Goal: Transaction & Acquisition: Purchase product/service

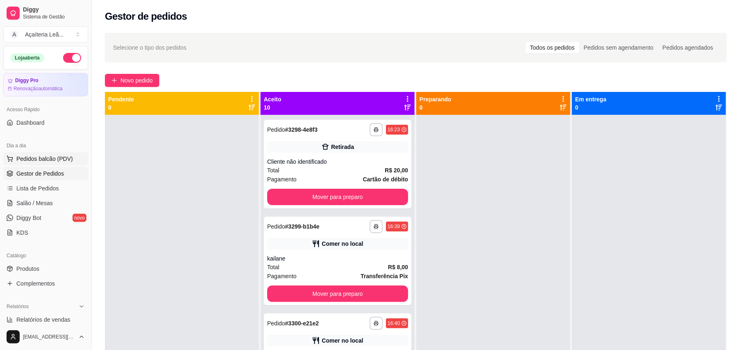
click at [34, 157] on span "Pedidos balcão (PDV)" at bounding box center [44, 159] width 57 height 8
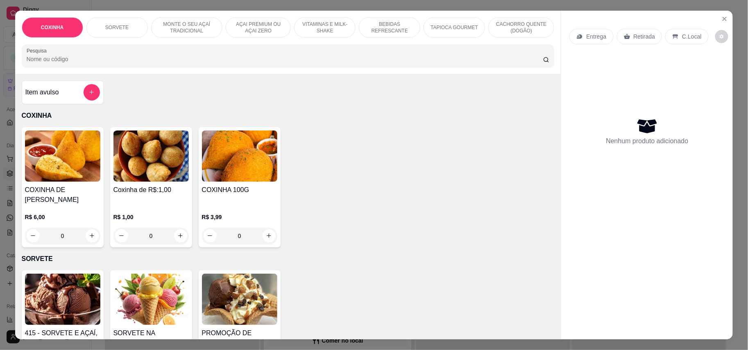
click at [433, 31] on div "TAPIOCA GOURMET" at bounding box center [454, 27] width 61 height 20
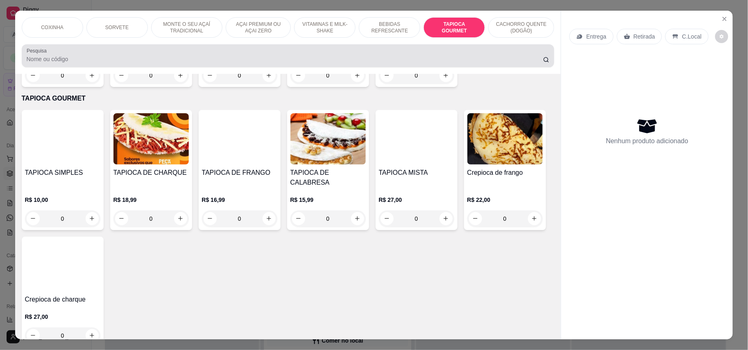
scroll to position [16, 0]
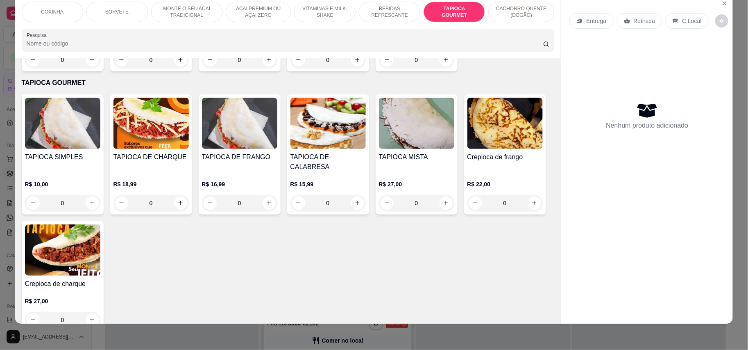
click at [50, 130] on div "TAPIOCA SIMPLES R$ 10,00 0" at bounding box center [63, 154] width 82 height 120
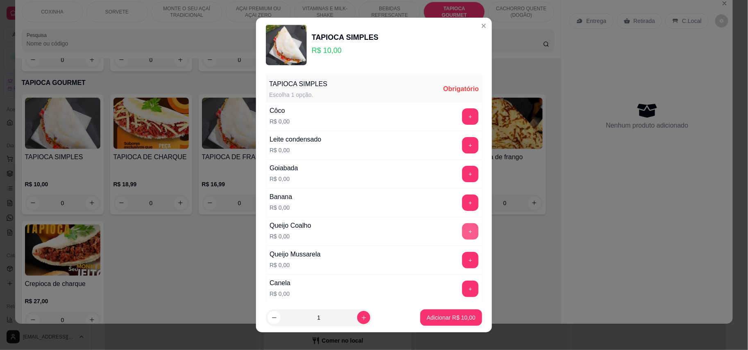
click at [462, 228] on button "+" at bounding box center [470, 231] width 16 height 16
click at [462, 268] on button "+" at bounding box center [470, 260] width 16 height 16
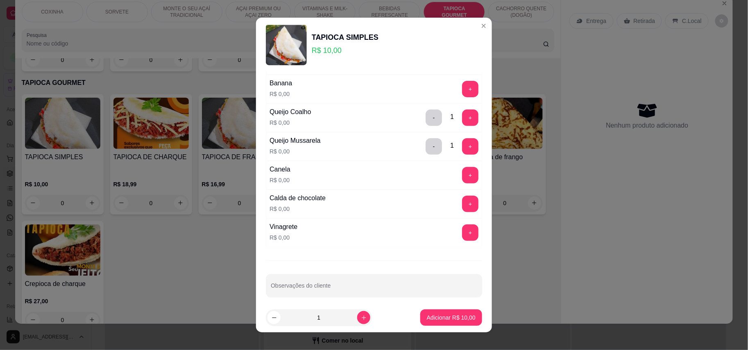
scroll to position [130, 0]
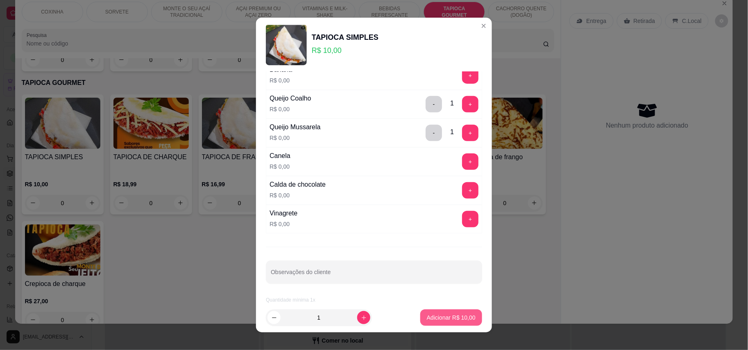
click at [457, 318] on p "Adicionar R$ 10,00" at bounding box center [451, 317] width 49 height 8
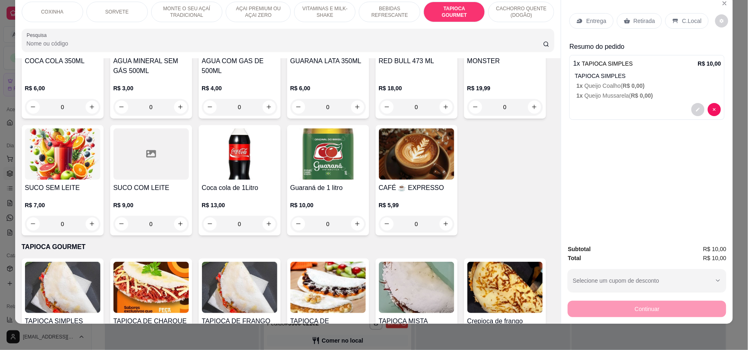
click at [522, 5] on p "CACHORRO QUENTE (DOGÃO)" at bounding box center [522, 11] width 52 height 13
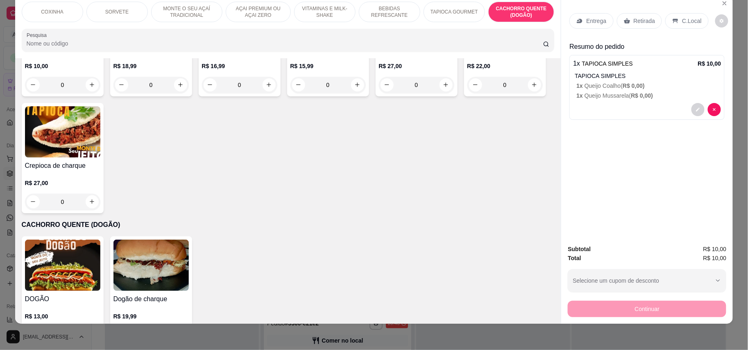
click at [61, 239] on img at bounding box center [62, 264] width 75 height 51
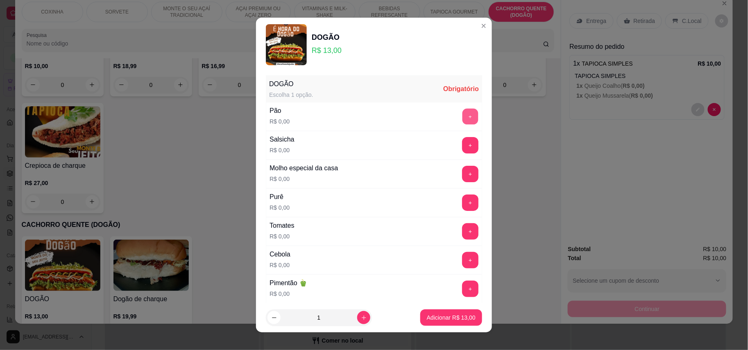
click at [463, 116] on button "+" at bounding box center [471, 116] width 16 height 16
click at [462, 148] on button "+" at bounding box center [470, 145] width 16 height 16
click at [463, 168] on button "+" at bounding box center [471, 174] width 16 height 16
click at [462, 206] on button "+" at bounding box center [470, 202] width 16 height 16
click at [462, 235] on button "+" at bounding box center [470, 231] width 16 height 16
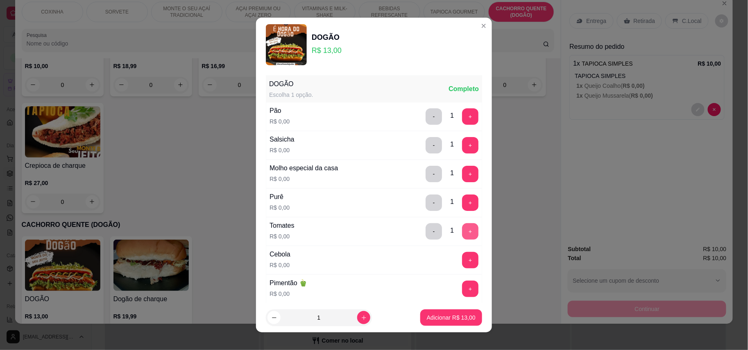
scroll to position [55, 0]
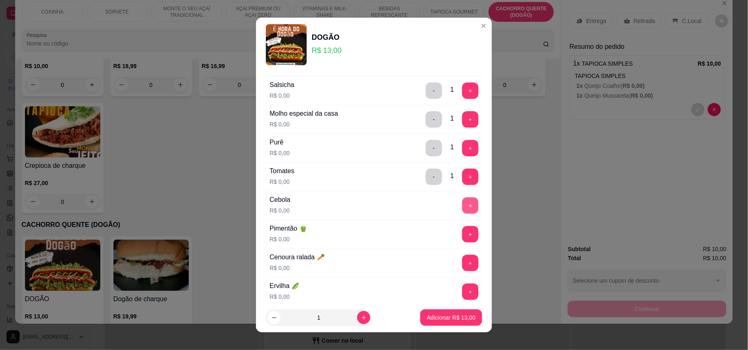
click at [462, 205] on button "+" at bounding box center [470, 205] width 16 height 16
click at [462, 230] on button "+" at bounding box center [470, 234] width 16 height 16
click at [462, 271] on button "+" at bounding box center [470, 263] width 16 height 16
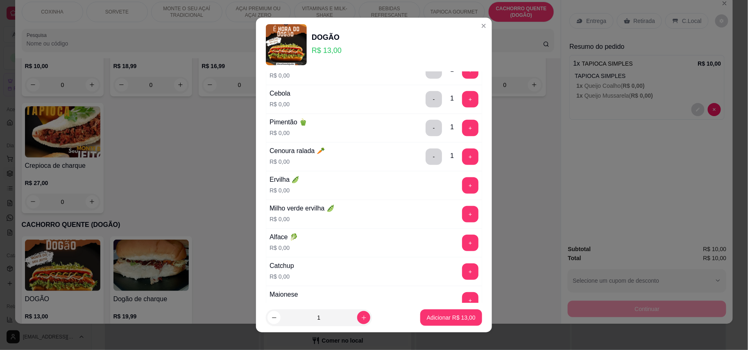
scroll to position [164, 0]
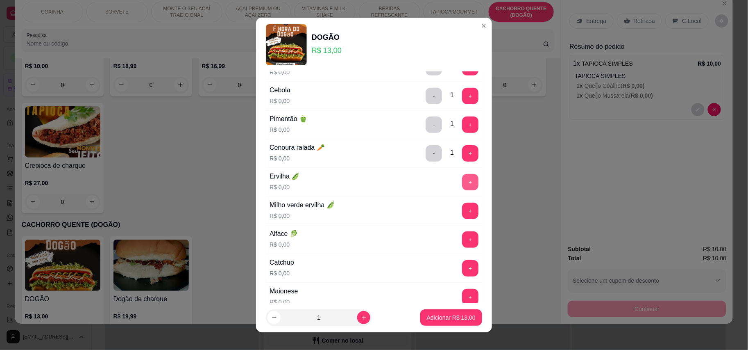
click at [462, 187] on button "+" at bounding box center [470, 182] width 16 height 16
click at [463, 215] on button "+" at bounding box center [471, 210] width 16 height 16
click at [463, 243] on button "+" at bounding box center [471, 239] width 16 height 16
click at [463, 272] on button "+" at bounding box center [471, 268] width 16 height 16
click at [463, 297] on button "+" at bounding box center [471, 297] width 16 height 16
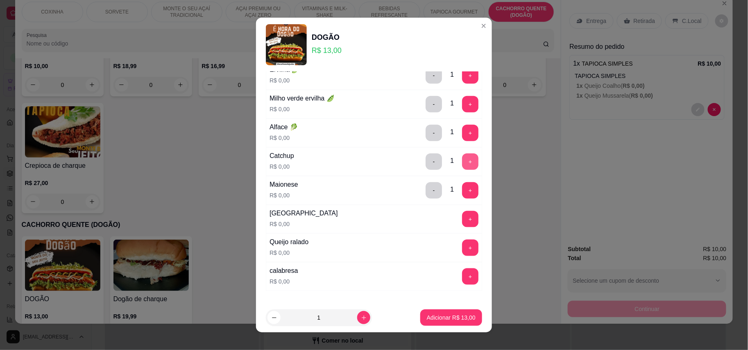
scroll to position [273, 0]
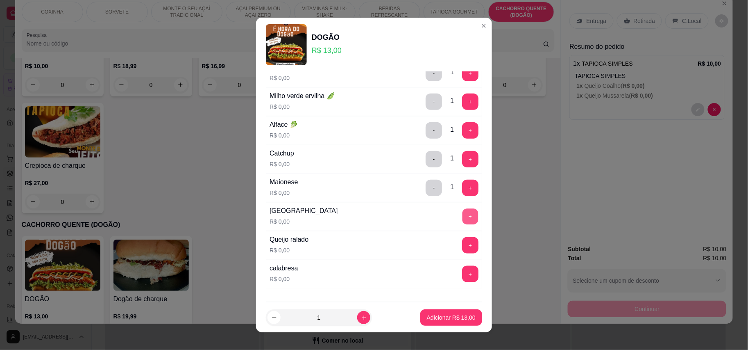
click at [463, 220] on button "+" at bounding box center [471, 216] width 16 height 16
click at [462, 248] on button "+" at bounding box center [470, 245] width 16 height 16
click at [462, 272] on button "+" at bounding box center [470, 274] width 16 height 16
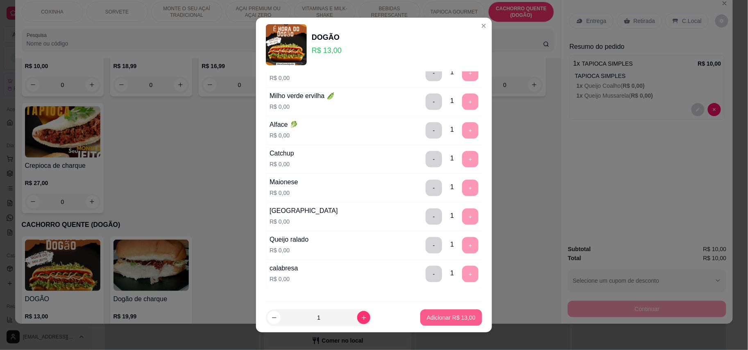
click at [447, 315] on p "Adicionar R$ 13,00" at bounding box center [451, 317] width 49 height 8
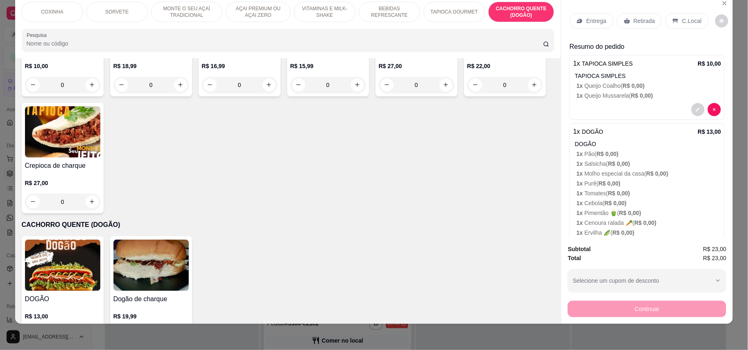
click at [634, 17] on p "Retirada" at bounding box center [645, 21] width 22 height 8
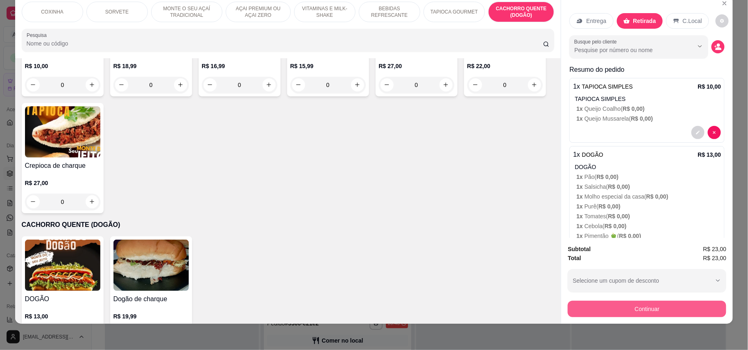
click at [628, 309] on button "Continuar" at bounding box center [647, 308] width 159 height 16
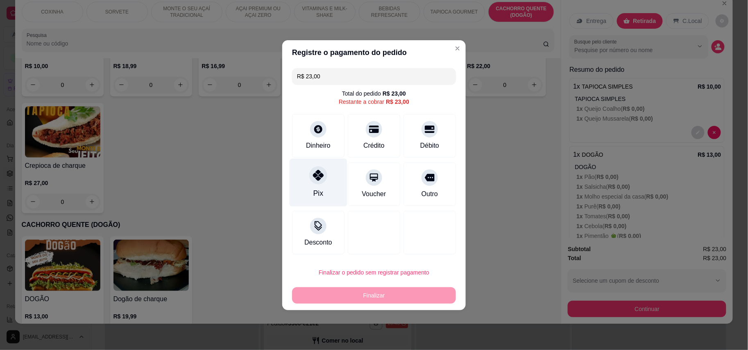
click at [307, 181] on div "Pix" at bounding box center [319, 182] width 58 height 48
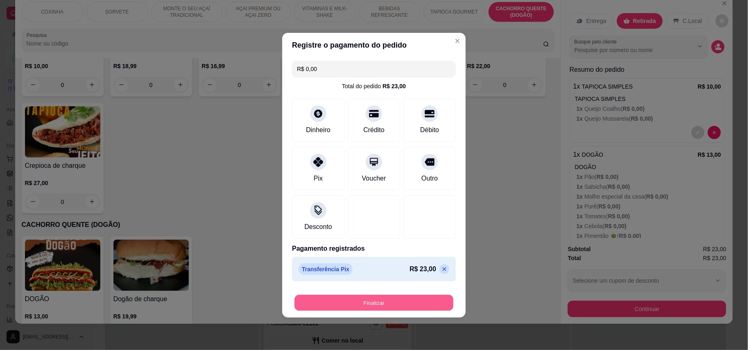
click at [397, 298] on button "Finalizar" at bounding box center [374, 302] width 159 height 16
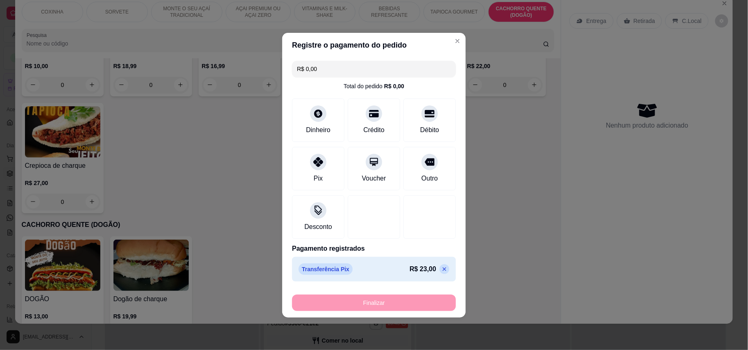
type input "-R$ 23,00"
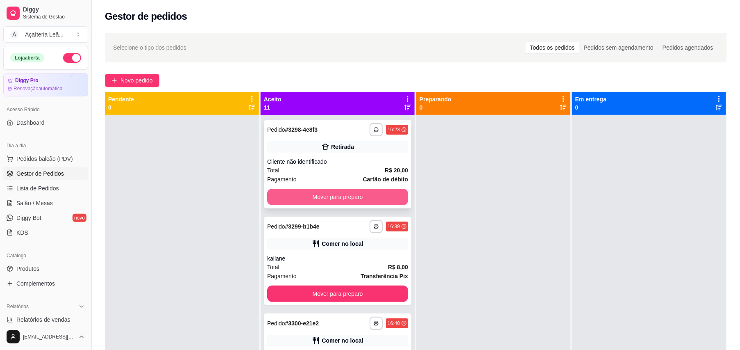
click at [387, 197] on button "Mover para preparo" at bounding box center [337, 197] width 141 height 16
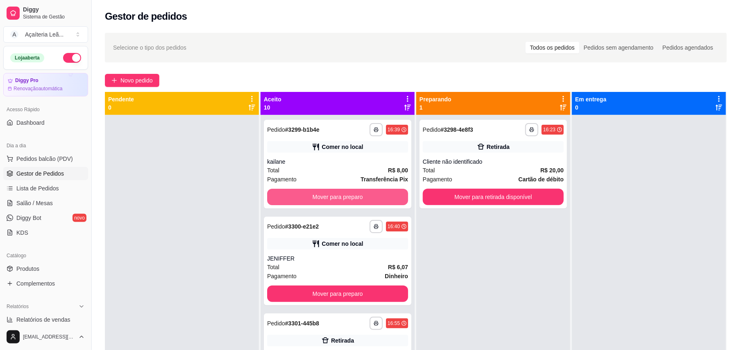
click at [387, 197] on button "Mover para preparo" at bounding box center [337, 197] width 141 height 16
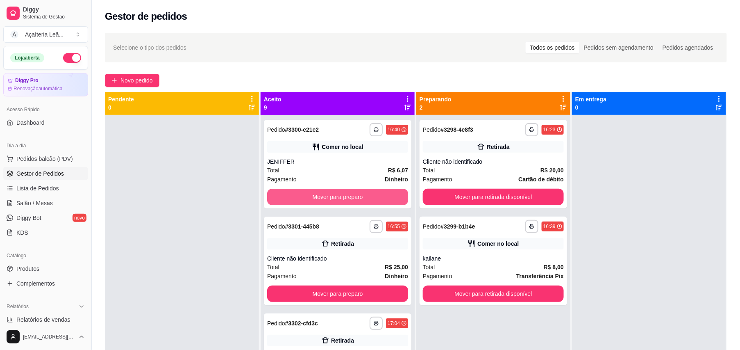
click at [387, 197] on button "Mover para preparo" at bounding box center [337, 197] width 141 height 16
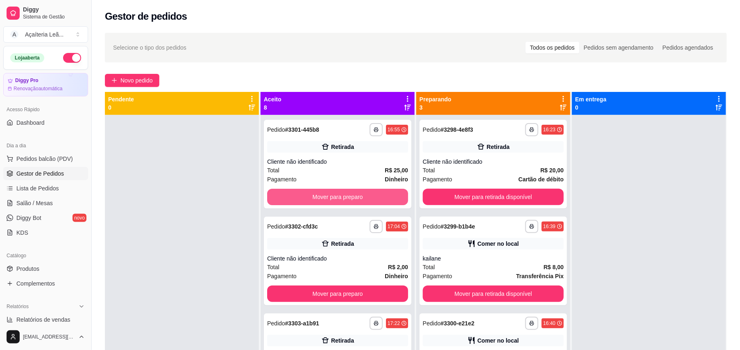
click at [387, 197] on button "Mover para preparo" at bounding box center [337, 197] width 141 height 16
click at [387, 197] on button "Mover para preparo" at bounding box center [337, 197] width 137 height 16
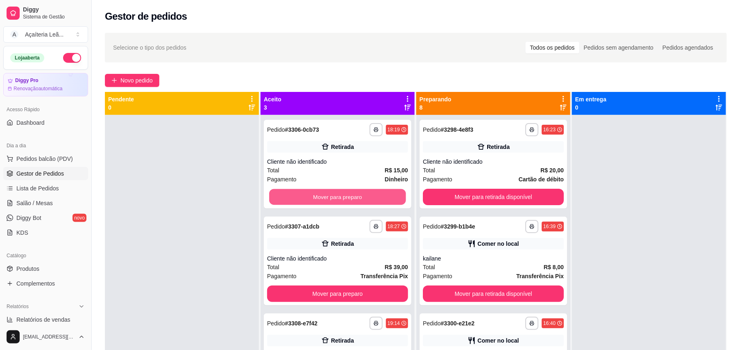
click at [387, 197] on button "Mover para preparo" at bounding box center [337, 197] width 137 height 16
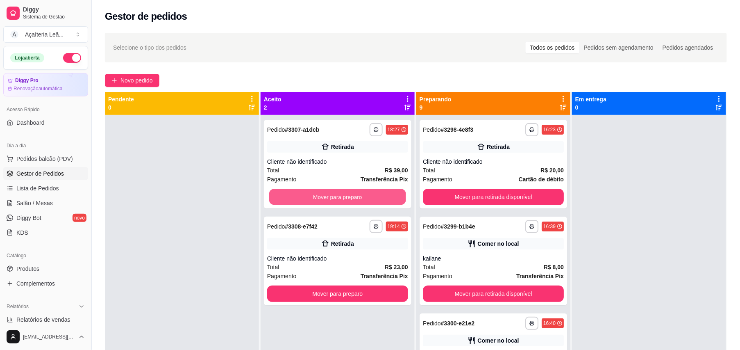
click at [387, 198] on button "Mover para preparo" at bounding box center [337, 197] width 137 height 16
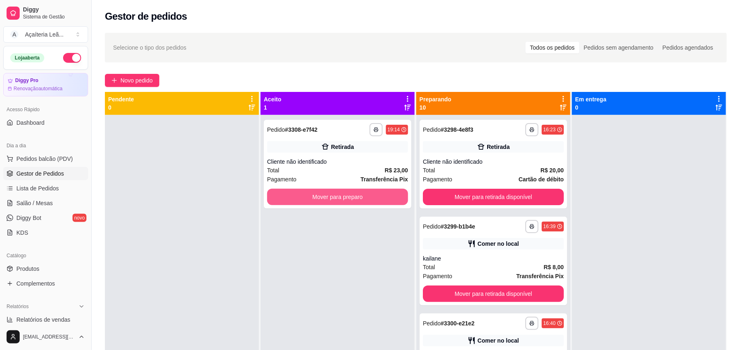
click at [387, 198] on button "Mover para preparo" at bounding box center [337, 197] width 141 height 16
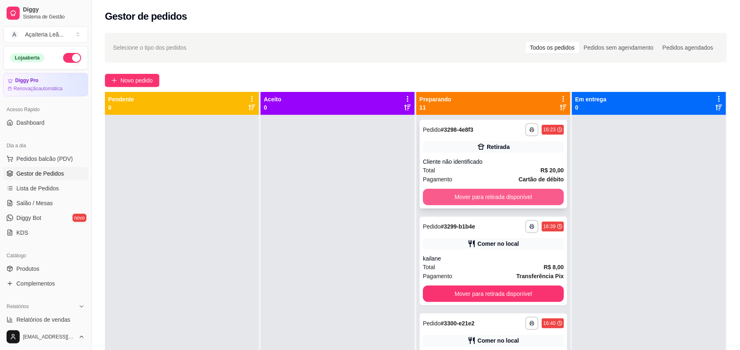
click at [453, 199] on button "Mover para retirada disponível" at bounding box center [493, 197] width 141 height 16
click at [505, 285] on button "Mover para retirada disponível" at bounding box center [493, 293] width 141 height 16
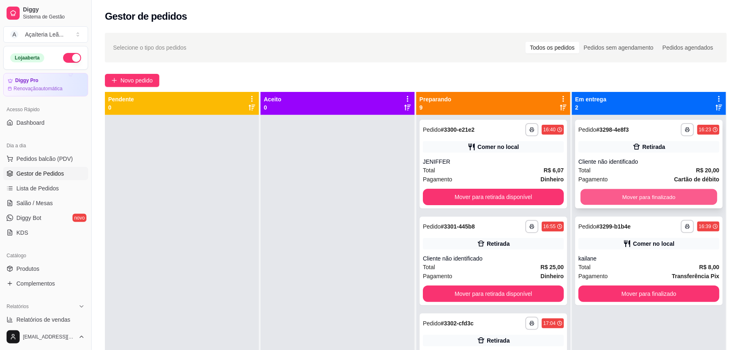
click at [604, 192] on button "Mover para finalizado" at bounding box center [649, 197] width 137 height 16
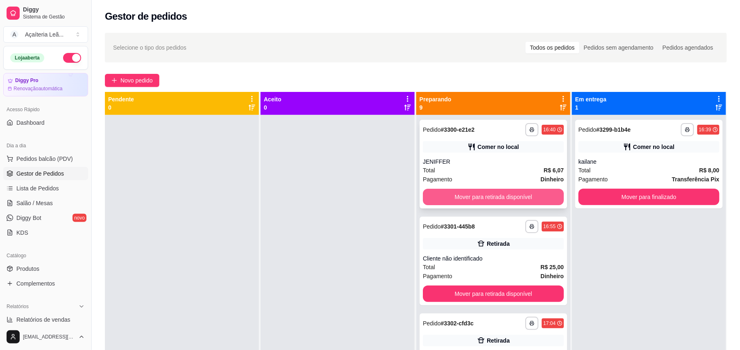
click at [496, 192] on button "Mover para retirada disponível" at bounding box center [493, 197] width 141 height 16
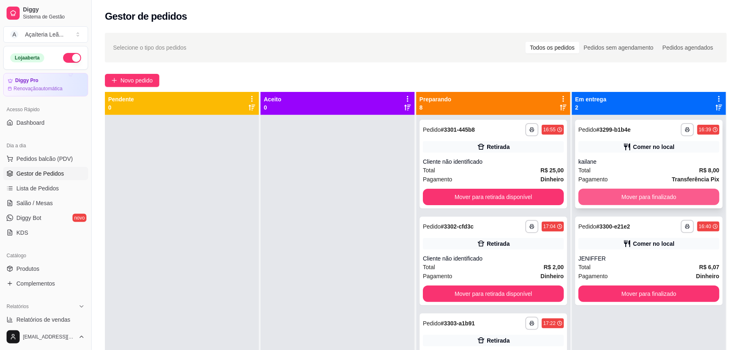
click at [641, 189] on button "Mover para finalizado" at bounding box center [649, 197] width 141 height 16
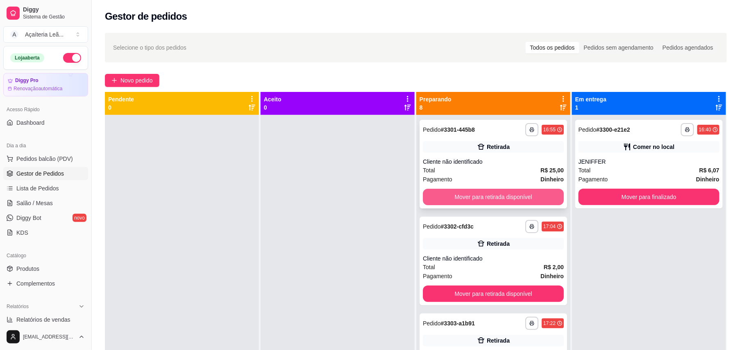
click at [512, 199] on button "Mover para retirada disponível" at bounding box center [493, 197] width 141 height 16
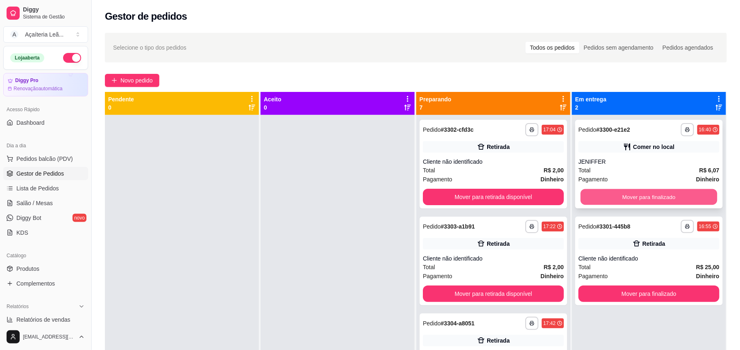
click at [649, 193] on button "Mover para finalizado" at bounding box center [649, 197] width 137 height 16
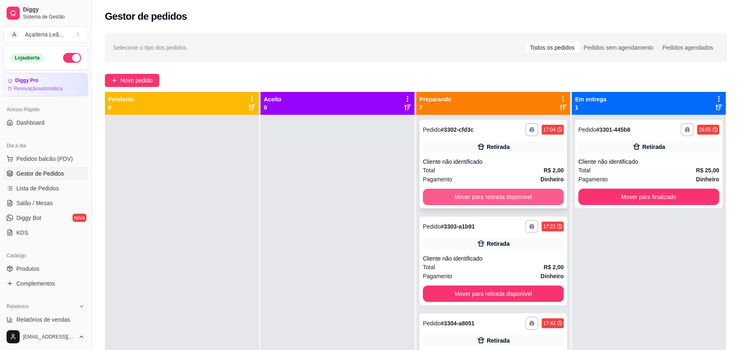
click at [507, 198] on button "Mover para retirada disponível" at bounding box center [493, 197] width 141 height 16
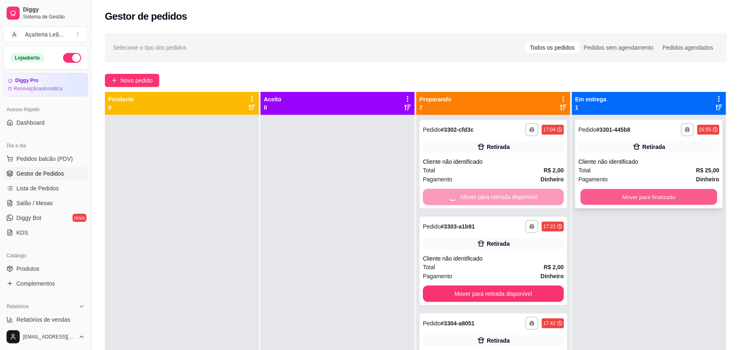
click at [621, 194] on button "Mover para finalizado" at bounding box center [649, 197] width 137 height 16
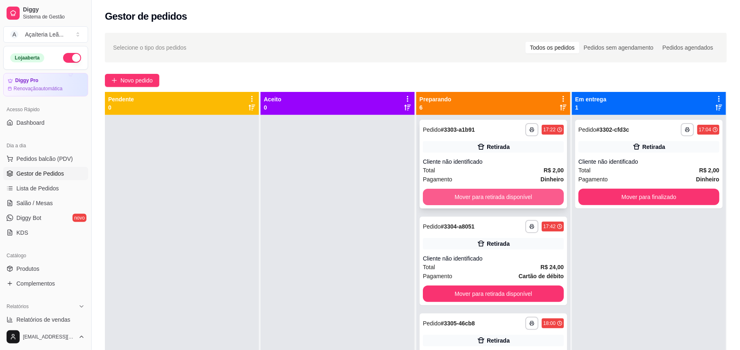
click at [521, 202] on button "Mover para retirada disponível" at bounding box center [493, 197] width 141 height 16
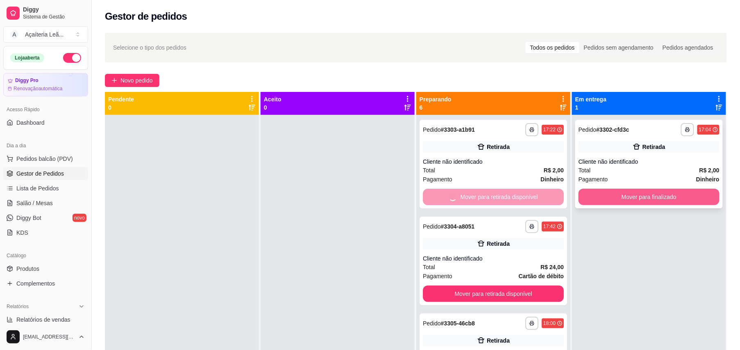
click at [625, 194] on button "Mover para finalizado" at bounding box center [649, 197] width 141 height 16
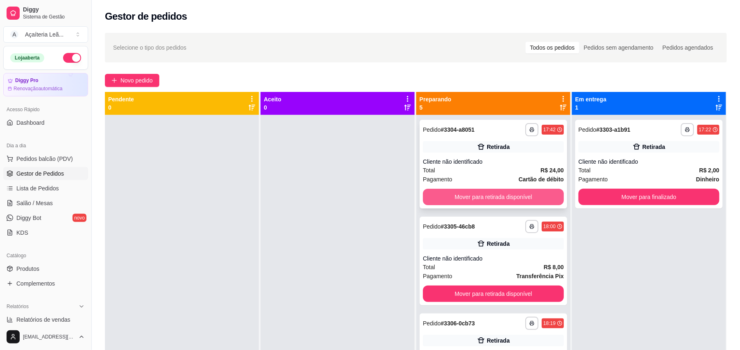
click at [525, 202] on button "Mover para retirada disponível" at bounding box center [493, 197] width 141 height 16
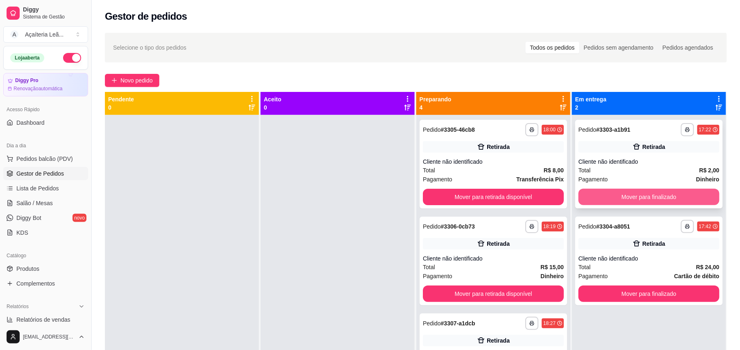
click at [607, 194] on button "Mover para finalizado" at bounding box center [649, 197] width 141 height 16
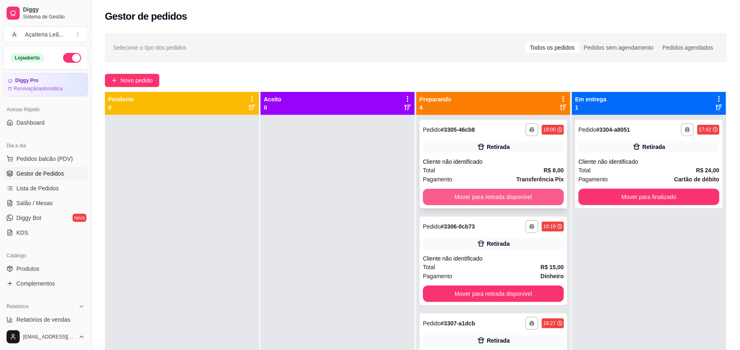
click at [532, 196] on button "Mover para retirada disponível" at bounding box center [493, 197] width 141 height 16
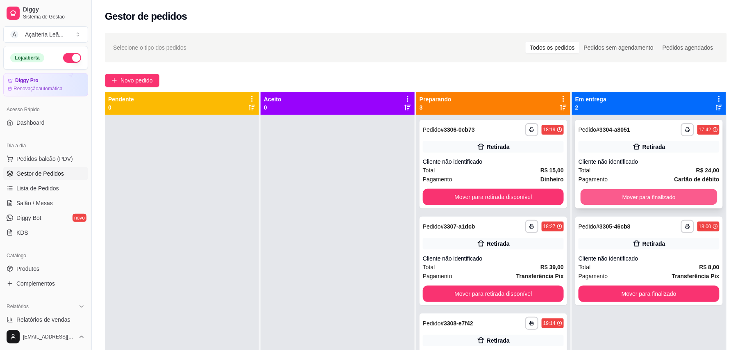
click at [612, 194] on button "Mover para finalizado" at bounding box center [649, 197] width 137 height 16
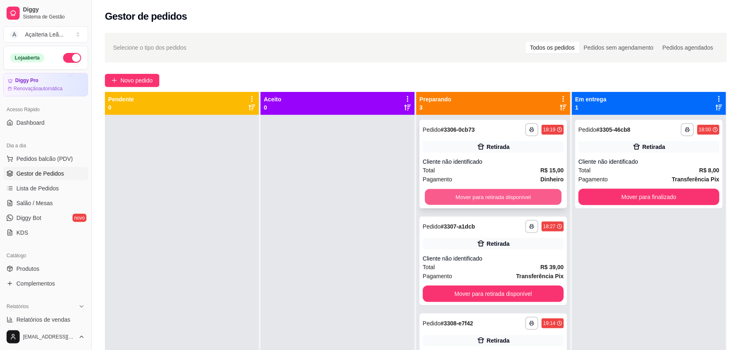
click at [546, 195] on button "Mover para retirada disponível" at bounding box center [493, 197] width 137 height 16
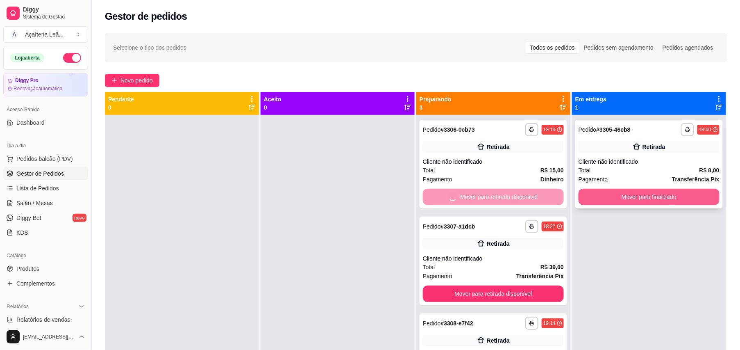
click at [619, 191] on button "Mover para finalizado" at bounding box center [649, 197] width 141 height 16
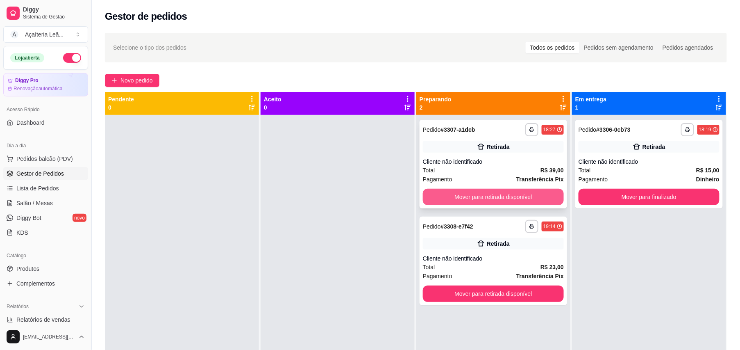
click at [542, 192] on button "Mover para retirada disponível" at bounding box center [493, 197] width 141 height 16
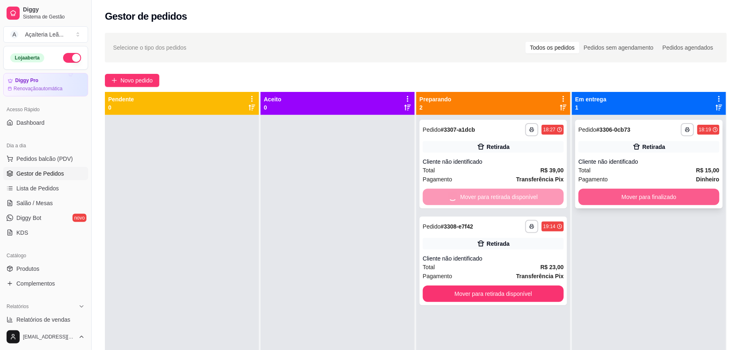
click at [612, 196] on button "Mover para finalizado" at bounding box center [649, 197] width 141 height 16
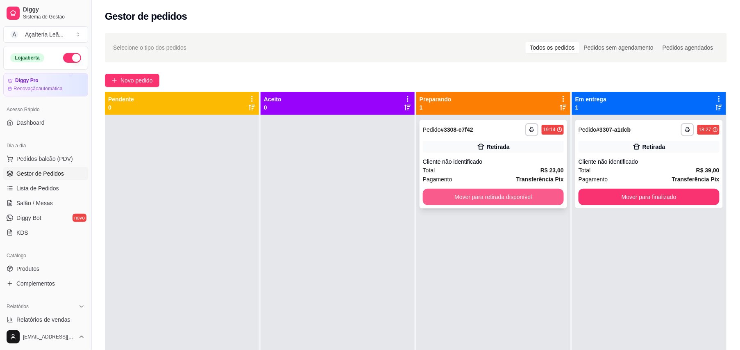
click at [539, 195] on button "Mover para retirada disponível" at bounding box center [493, 197] width 141 height 16
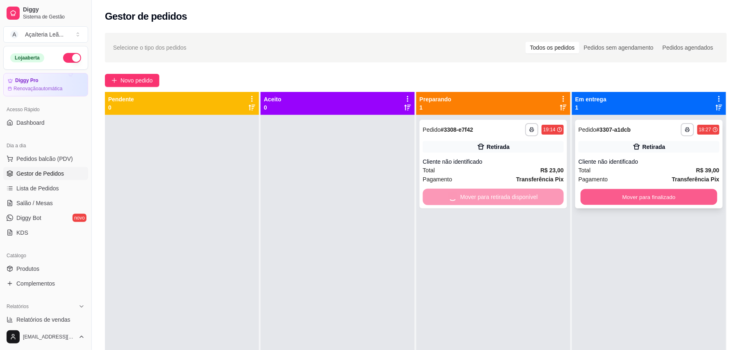
click at [618, 194] on button "Mover para finalizado" at bounding box center [649, 197] width 137 height 16
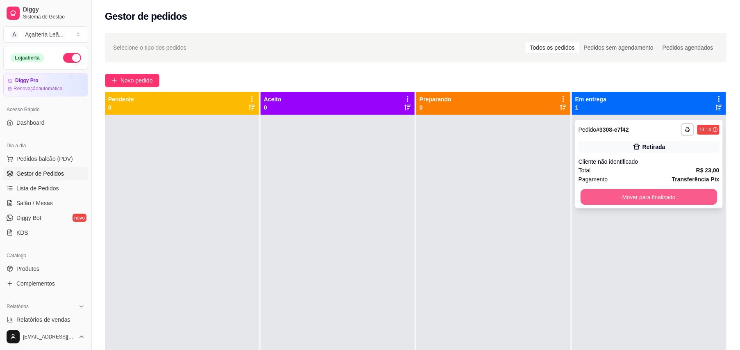
click at [670, 197] on button "Mover para finalizado" at bounding box center [649, 197] width 137 height 16
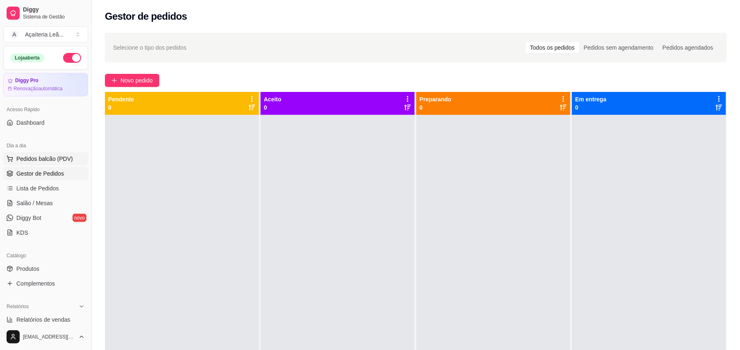
click at [61, 155] on span "Pedidos balcão (PDV)" at bounding box center [44, 159] width 57 height 8
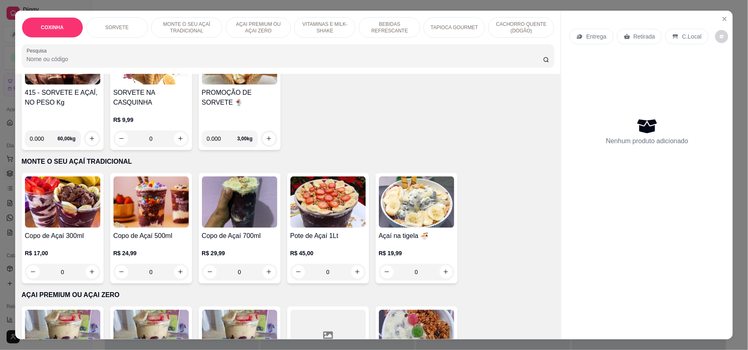
scroll to position [328, 0]
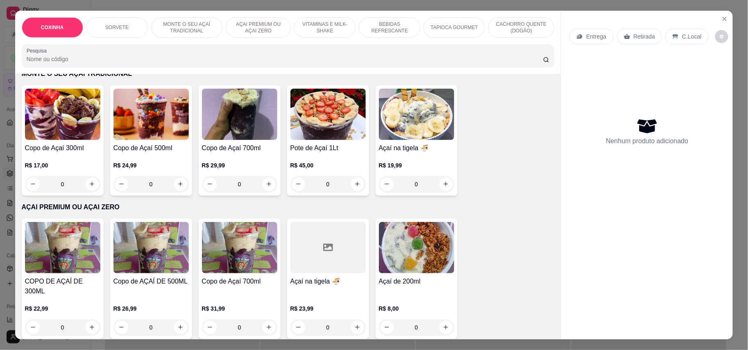
click at [412, 259] on img at bounding box center [416, 247] width 75 height 51
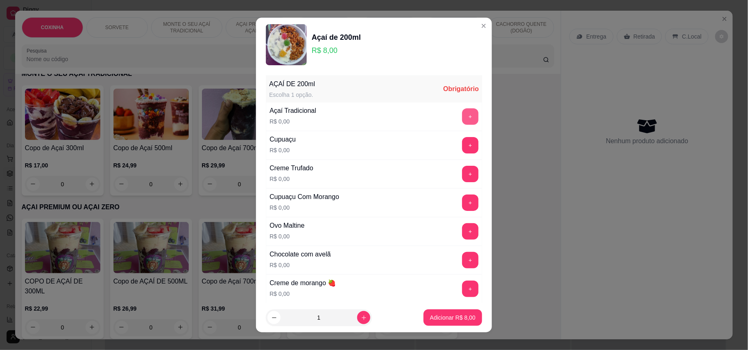
click at [462, 117] on button "+" at bounding box center [470, 116] width 16 height 16
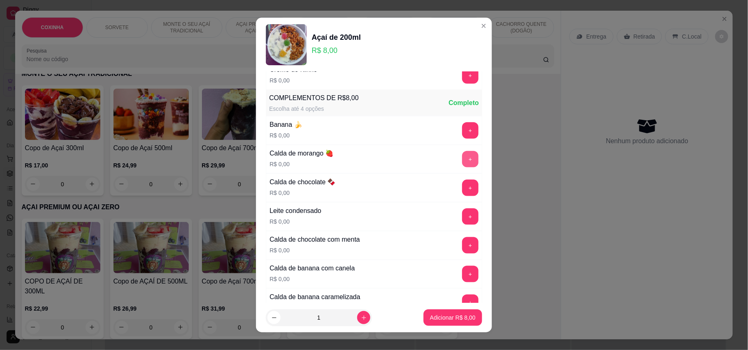
click at [462, 166] on button "+" at bounding box center [470, 159] width 16 height 16
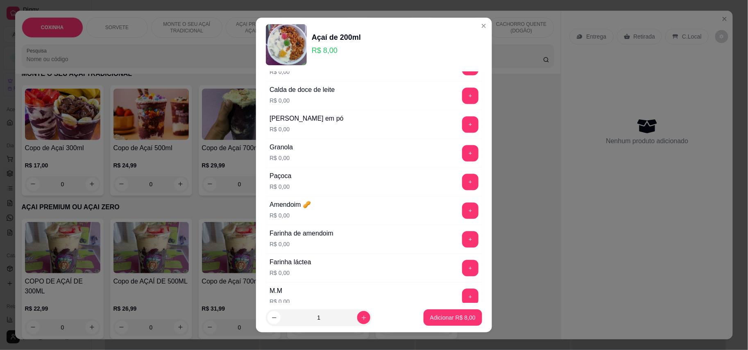
scroll to position [546, 0]
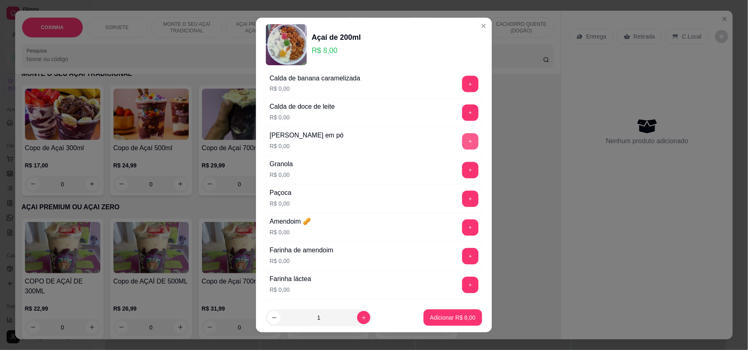
click at [462, 145] on button "+" at bounding box center [470, 141] width 16 height 16
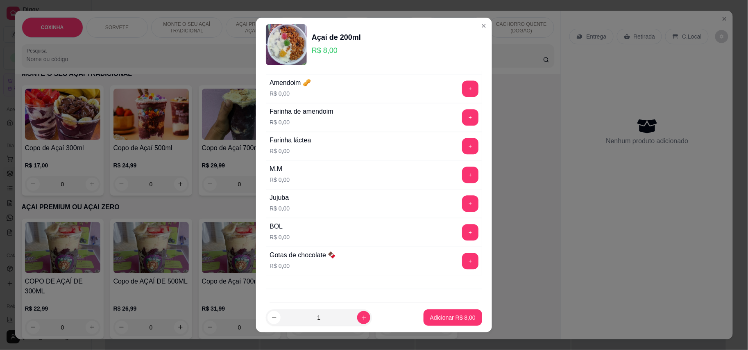
scroll to position [710, 0]
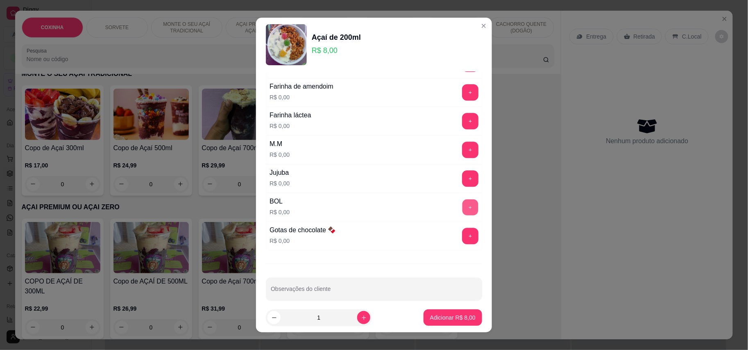
click at [463, 215] on button "+" at bounding box center [471, 207] width 16 height 16
click at [462, 241] on button "+" at bounding box center [470, 235] width 16 height 16
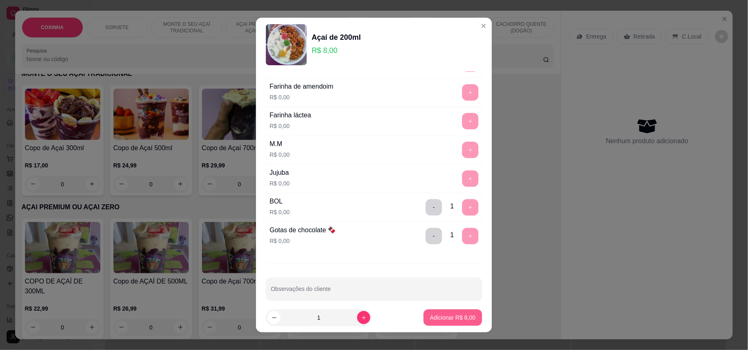
click at [442, 321] on p "Adicionar R$ 8,00" at bounding box center [452, 317] width 45 height 8
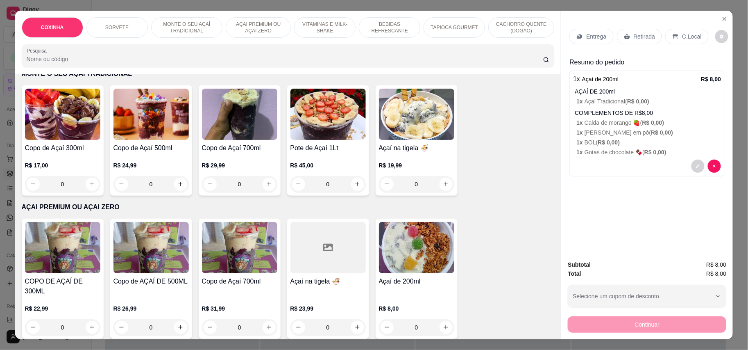
click at [635, 33] on p "Retirada" at bounding box center [645, 36] width 22 height 8
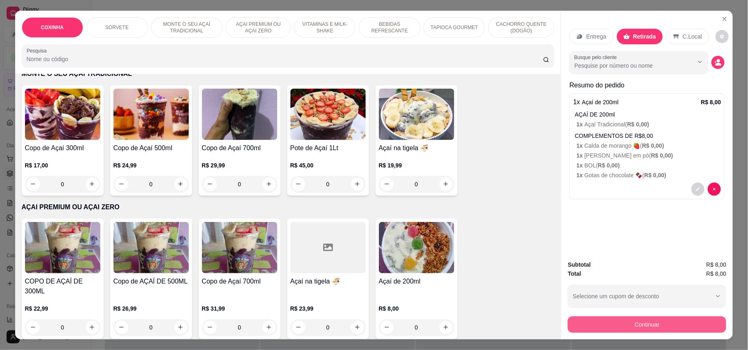
click at [641, 324] on button "Continuar" at bounding box center [647, 324] width 159 height 16
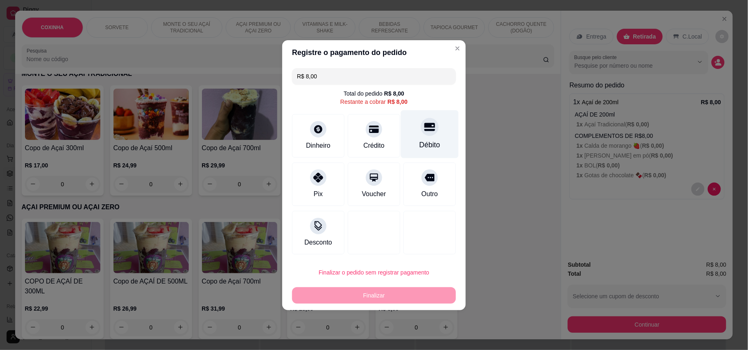
click at [408, 132] on div "Débito" at bounding box center [430, 134] width 58 height 48
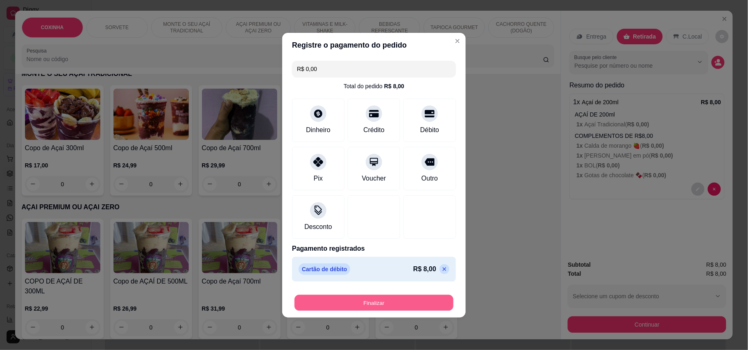
click at [393, 302] on button "Finalizar" at bounding box center [374, 302] width 159 height 16
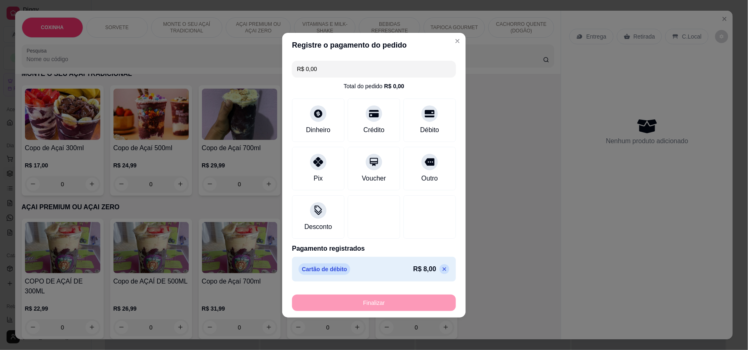
type input "-R$ 8,00"
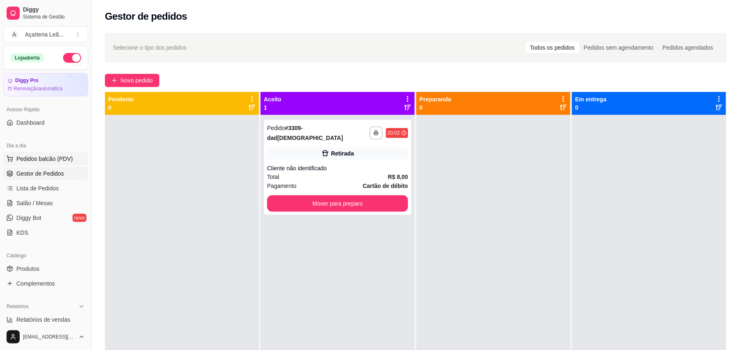
click at [68, 157] on span "Pedidos balcão (PDV)" at bounding box center [44, 159] width 57 height 8
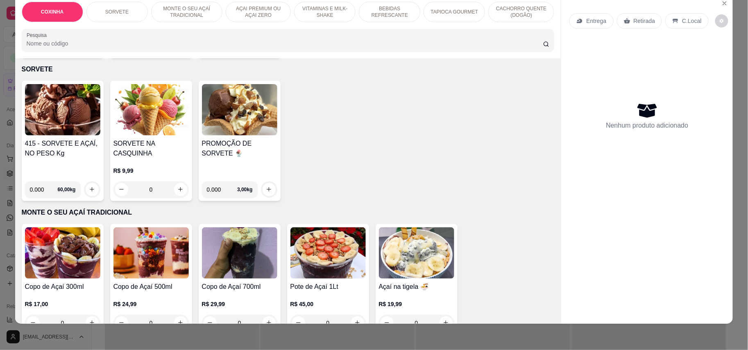
scroll to position [218, 0]
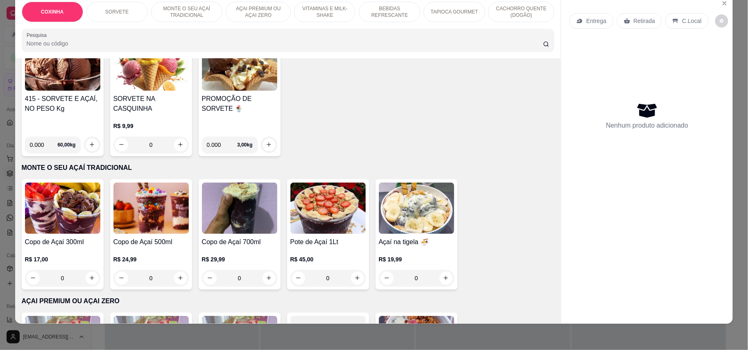
click at [412, 316] on img at bounding box center [416, 341] width 75 height 51
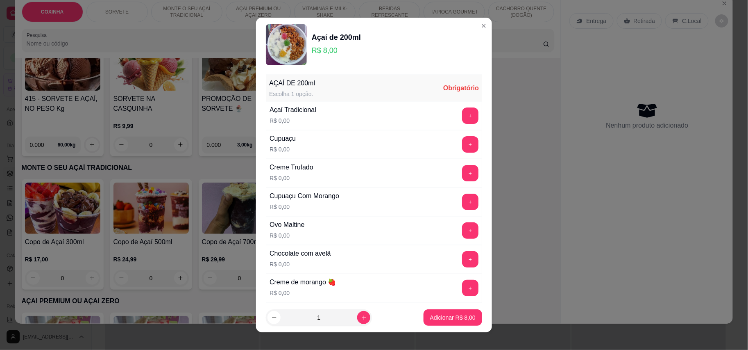
scroll to position [0, 0]
click at [462, 180] on button "+" at bounding box center [470, 174] width 16 height 16
click at [462, 112] on button "+" at bounding box center [470, 116] width 16 height 16
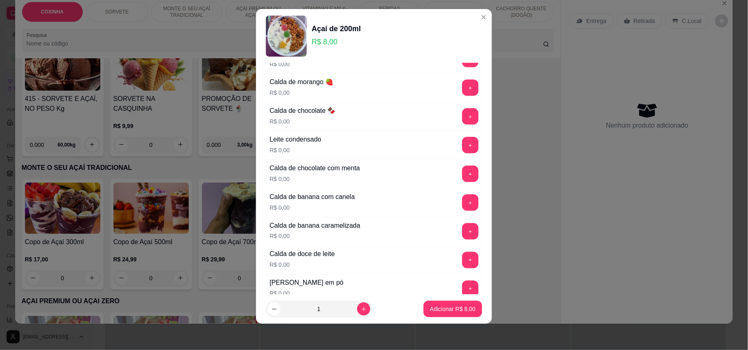
scroll to position [349, 0]
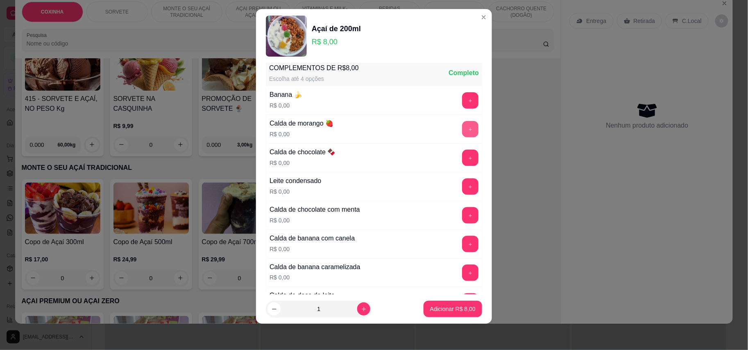
click at [462, 130] on button "+" at bounding box center [470, 129] width 16 height 16
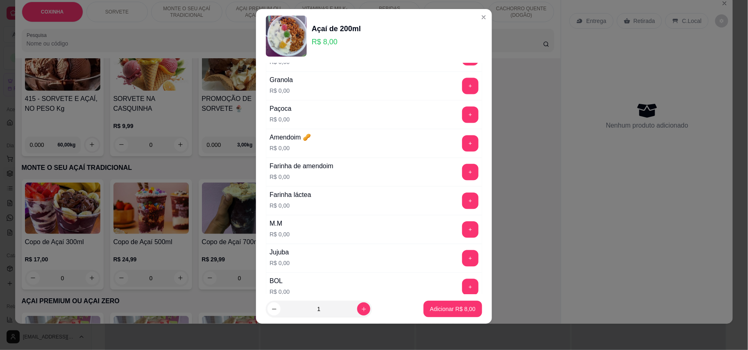
scroll to position [622, 0]
click at [463, 176] on button "+" at bounding box center [471, 172] width 16 height 16
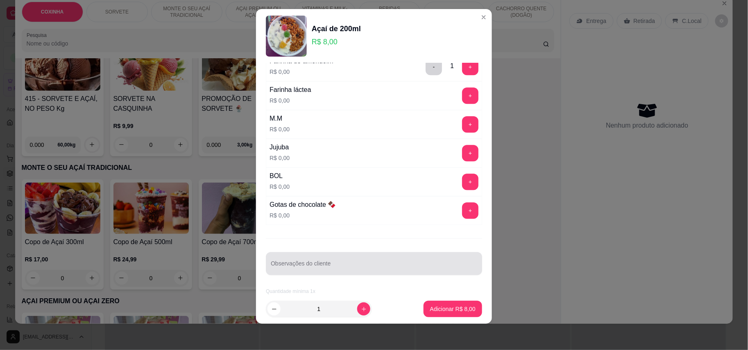
click at [332, 256] on div at bounding box center [374, 263] width 207 height 16
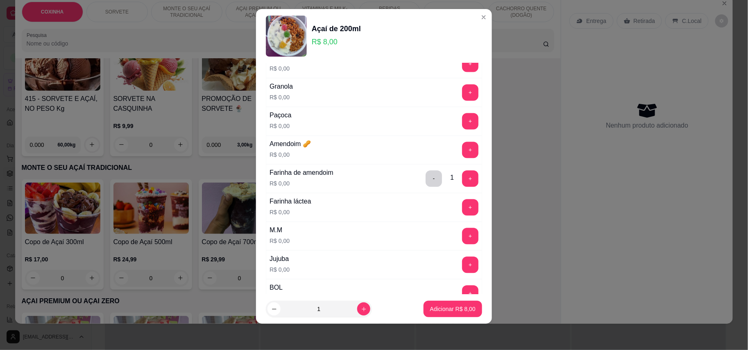
scroll to position [571, 0]
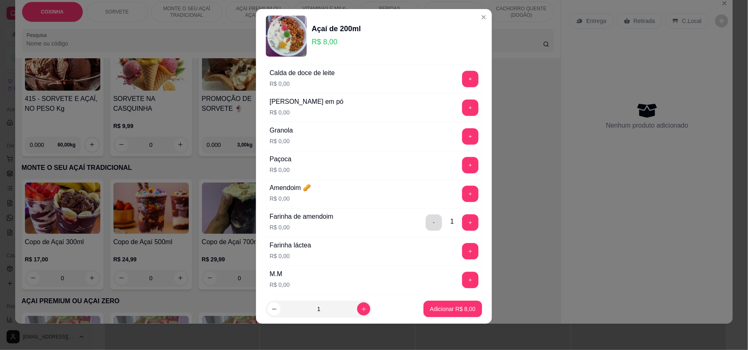
type input "CHOOLATE BRANCO"
click at [426, 231] on button "-" at bounding box center [434, 222] width 16 height 16
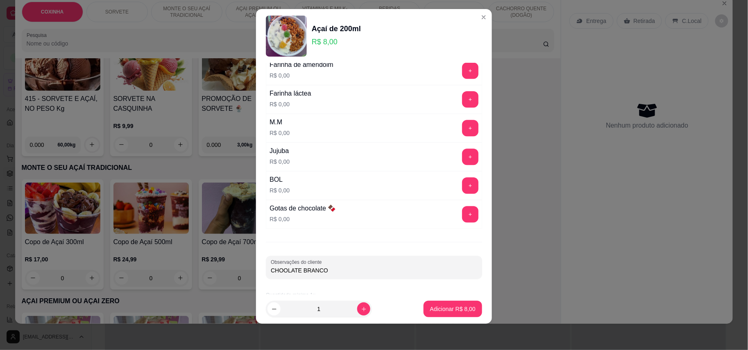
scroll to position [735, 0]
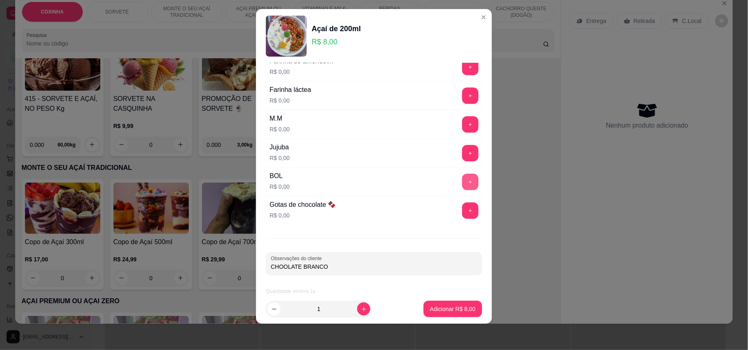
click at [462, 177] on button "+" at bounding box center [470, 181] width 16 height 16
click at [450, 307] on p "Adicionar R$ 8,00" at bounding box center [452, 309] width 45 height 8
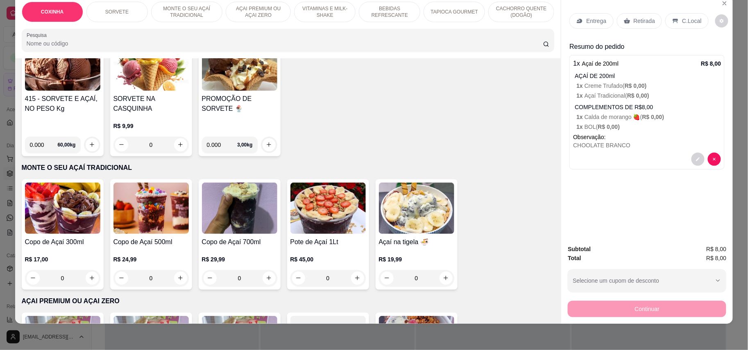
click at [650, 17] on p "Retirada" at bounding box center [645, 21] width 22 height 8
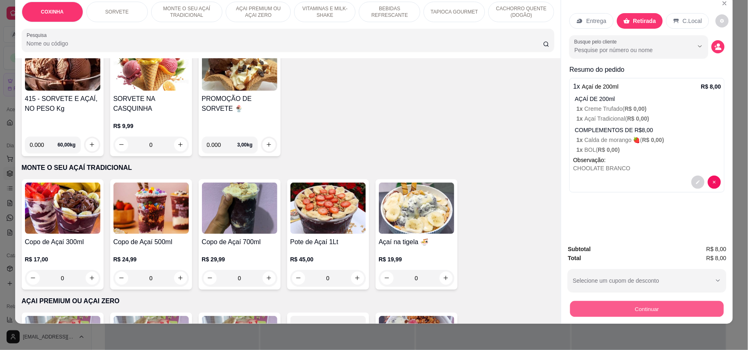
click at [637, 311] on button "Continuar" at bounding box center [648, 309] width 154 height 16
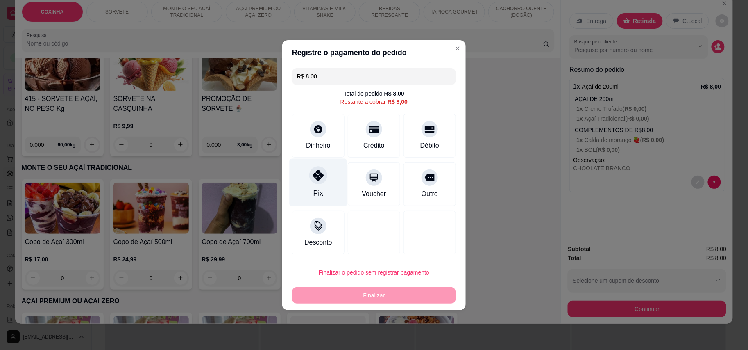
click at [316, 184] on div "Pix" at bounding box center [319, 182] width 58 height 48
type input "R$ 0,00"
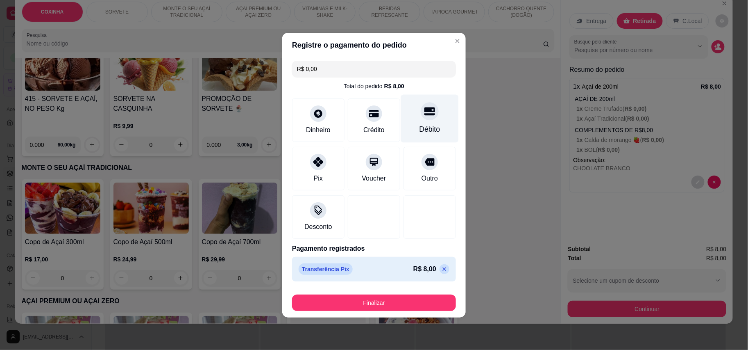
click at [419, 122] on div "Débito" at bounding box center [430, 118] width 58 height 48
click at [421, 117] on div at bounding box center [430, 111] width 18 height 18
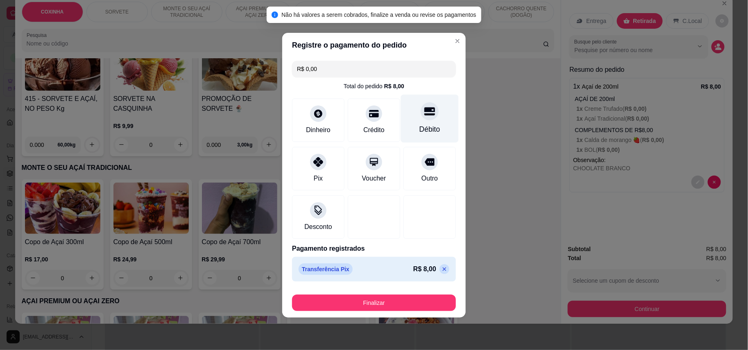
click at [425, 115] on icon at bounding box center [430, 111] width 11 height 8
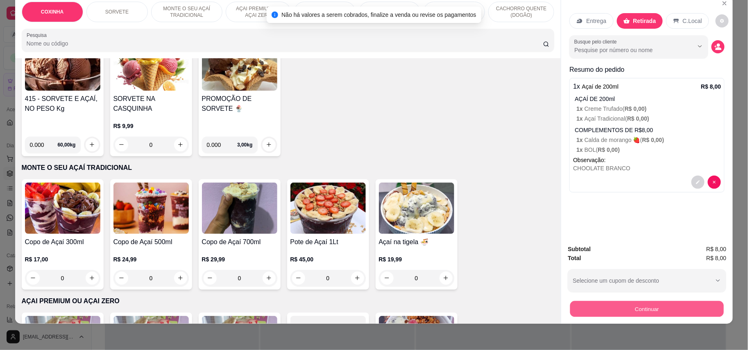
click at [633, 304] on button "Continuar" at bounding box center [648, 309] width 154 height 16
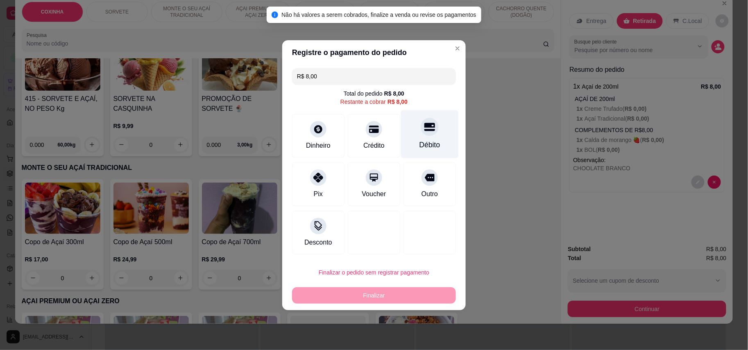
click at [439, 133] on div "Débito" at bounding box center [430, 134] width 58 height 48
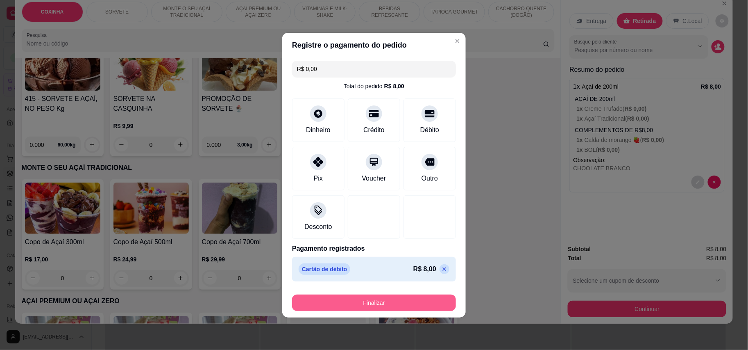
click at [423, 301] on button "Finalizar" at bounding box center [374, 302] width 164 height 16
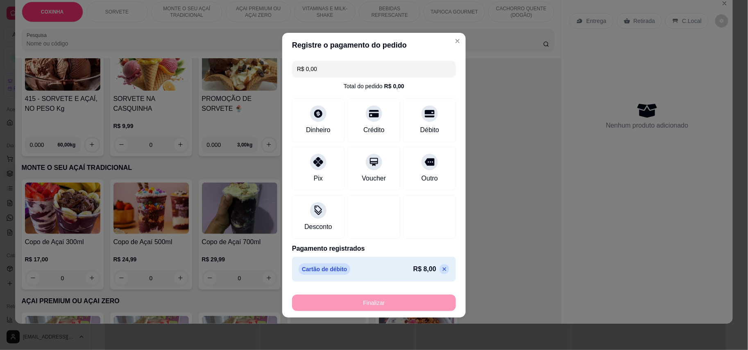
type input "-R$ 8,00"
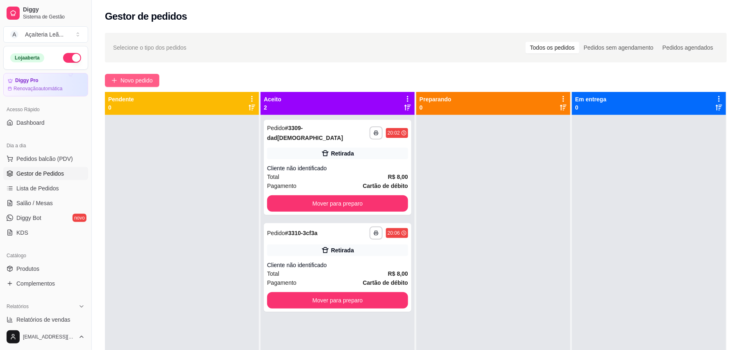
click at [132, 80] on span "Novo pedido" at bounding box center [137, 80] width 32 height 9
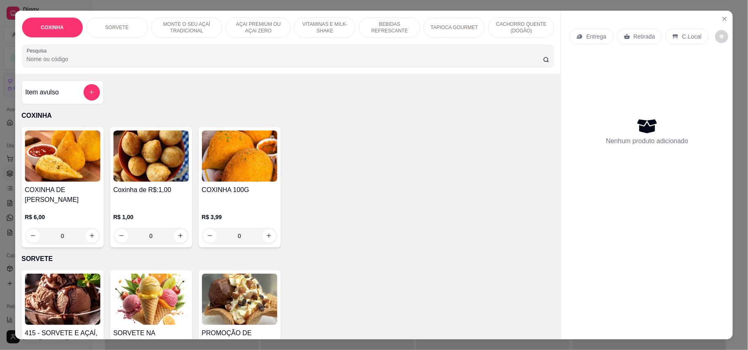
click at [214, 328] on h4 "PROMOÇÃO DE SORVETE 🍨" at bounding box center [239, 338] width 75 height 20
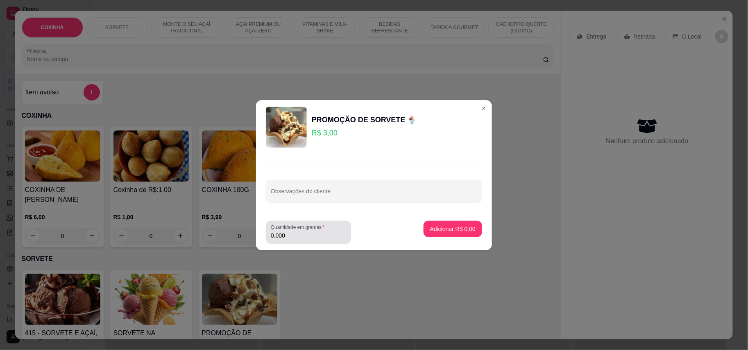
click at [339, 232] on input "0.000" at bounding box center [308, 235] width 75 height 8
type input "0.700"
click at [463, 232] on p "Adicionar R$ 2,10" at bounding box center [453, 229] width 44 height 8
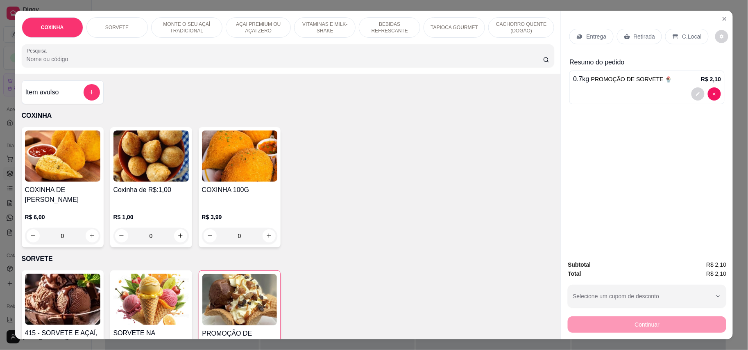
click at [232, 294] on img at bounding box center [239, 299] width 75 height 51
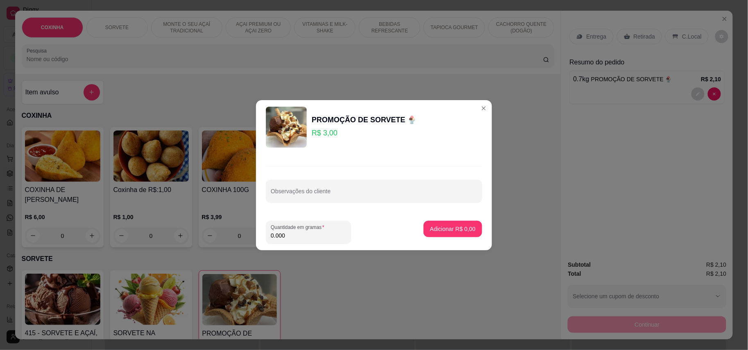
click at [292, 235] on input "0.000" at bounding box center [308, 235] width 75 height 8
type input "1.640"
click at [443, 226] on p "Adicionar R$ 4,92" at bounding box center [452, 229] width 45 height 8
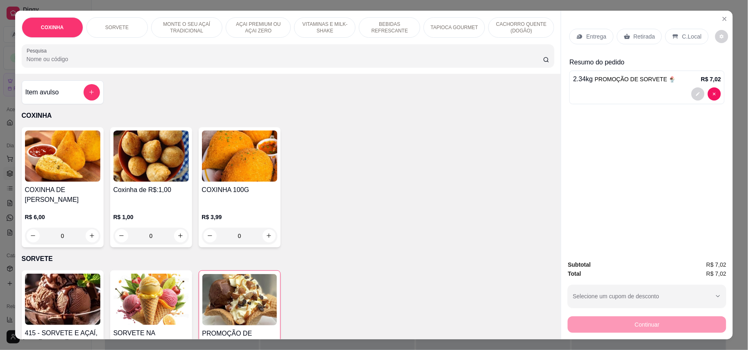
click at [238, 309] on img at bounding box center [239, 299] width 75 height 51
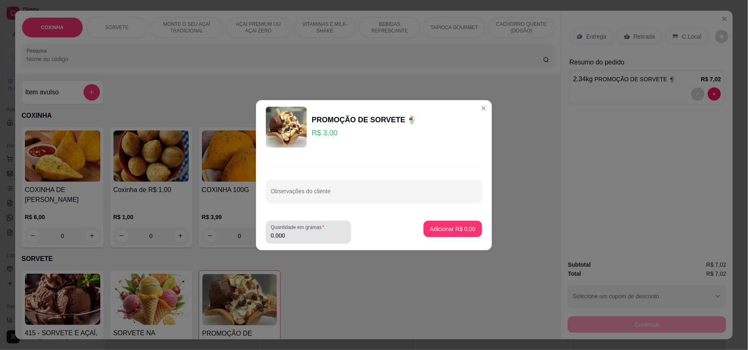
click at [317, 236] on input "0.000" at bounding box center [308, 235] width 75 height 8
type input "1.280"
click at [464, 226] on p "Adicionar R$ 3,84" at bounding box center [452, 229] width 45 height 8
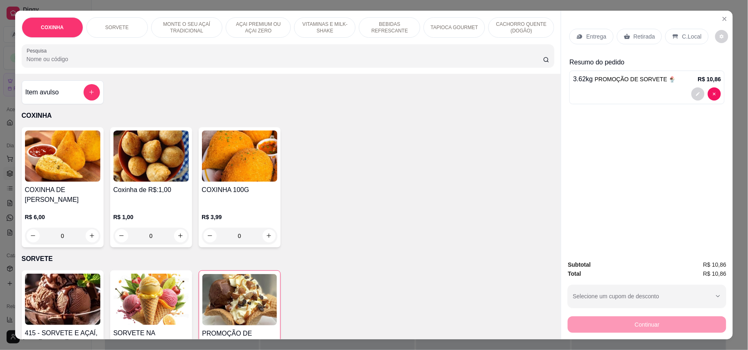
click at [636, 36] on p "Retirada" at bounding box center [645, 36] width 22 height 8
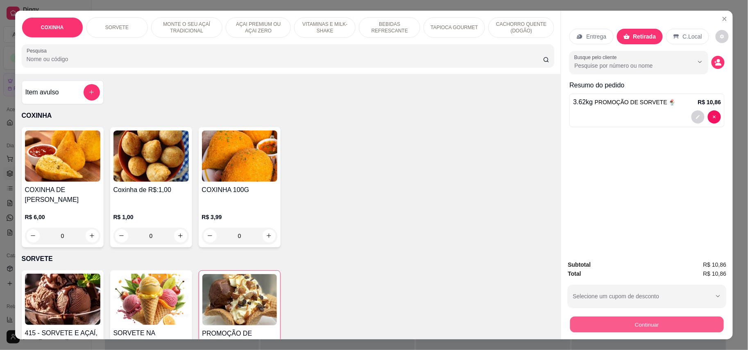
click at [653, 323] on button "Continuar" at bounding box center [648, 324] width 154 height 16
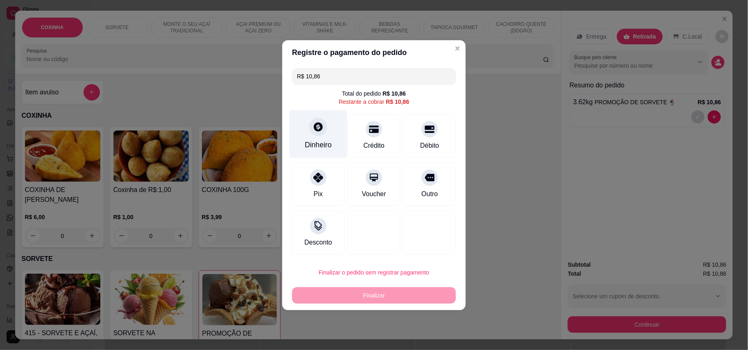
click at [315, 140] on div "Dinheiro" at bounding box center [318, 144] width 27 height 11
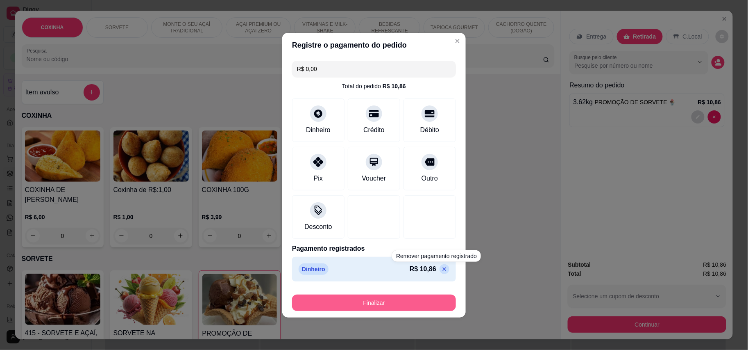
click at [425, 303] on button "Finalizar" at bounding box center [374, 302] width 164 height 16
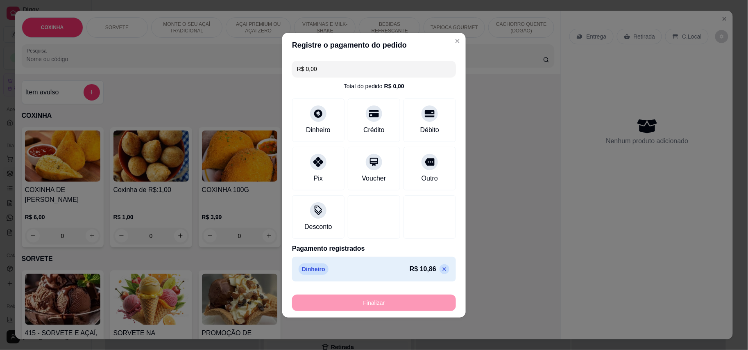
type input "-R$ 10,86"
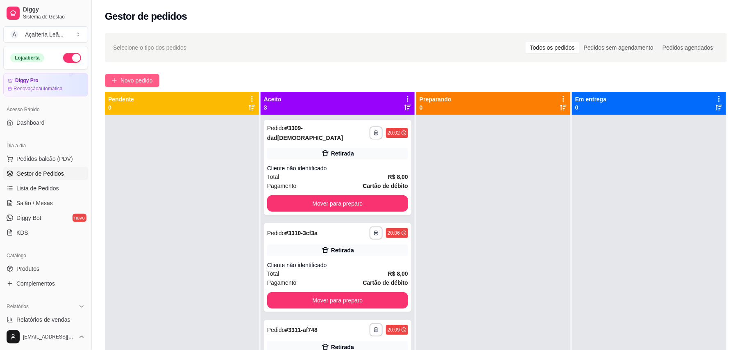
click at [130, 81] on span "Novo pedido" at bounding box center [137, 80] width 32 height 9
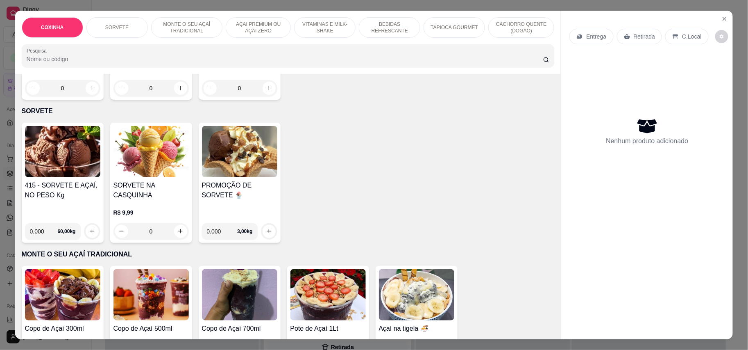
scroll to position [273, 0]
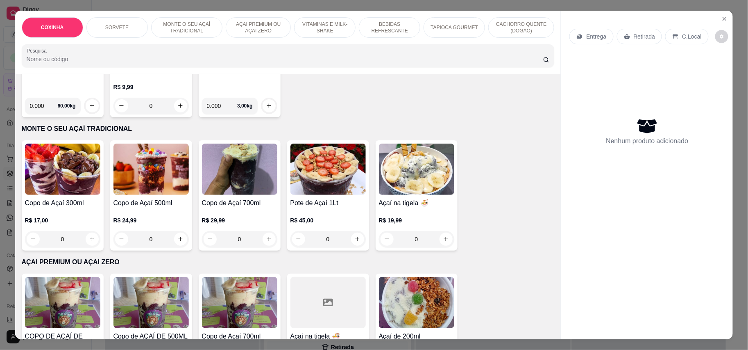
click at [397, 280] on img at bounding box center [416, 302] width 75 height 51
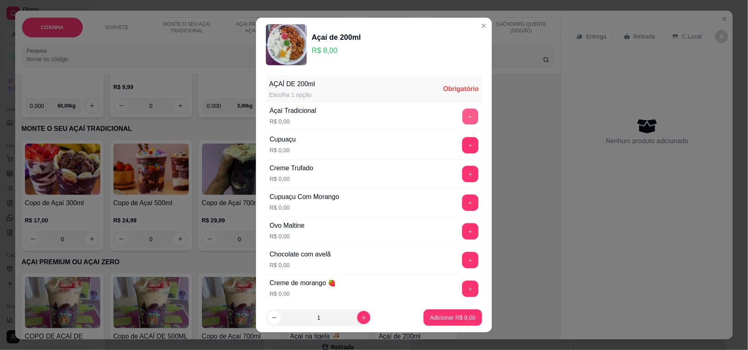
click at [463, 119] on button "+" at bounding box center [471, 116] width 16 height 16
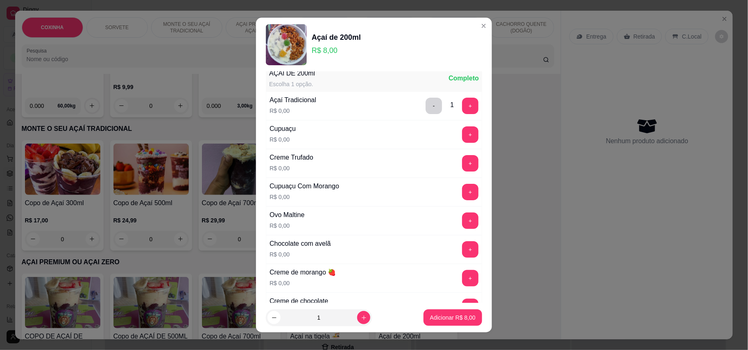
scroll to position [0, 0]
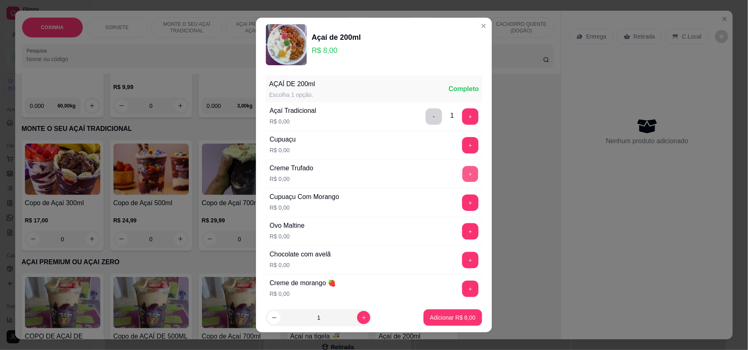
click at [463, 179] on button "+" at bounding box center [471, 174] width 16 height 16
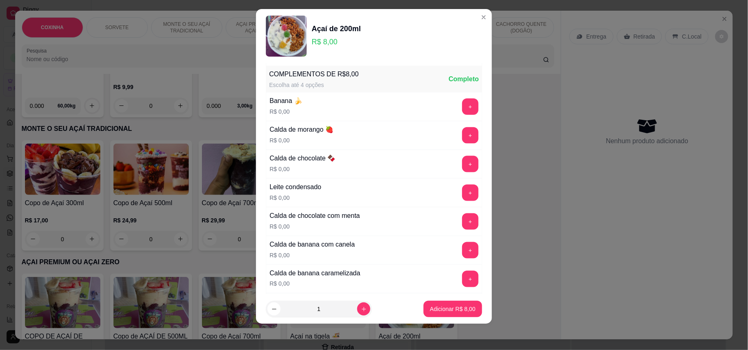
scroll to position [349, 0]
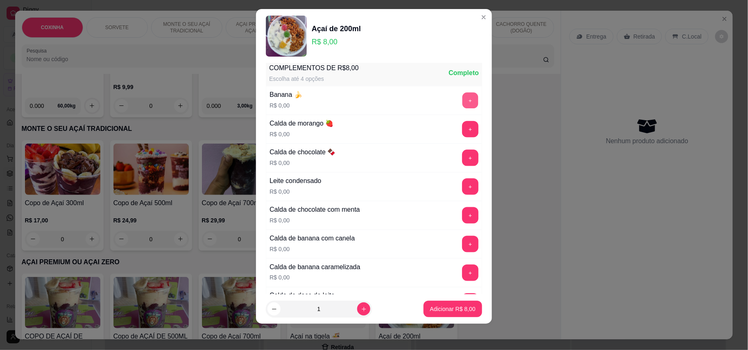
click at [463, 100] on button "+" at bounding box center [471, 100] width 16 height 16
click at [462, 132] on button "+" at bounding box center [470, 129] width 16 height 16
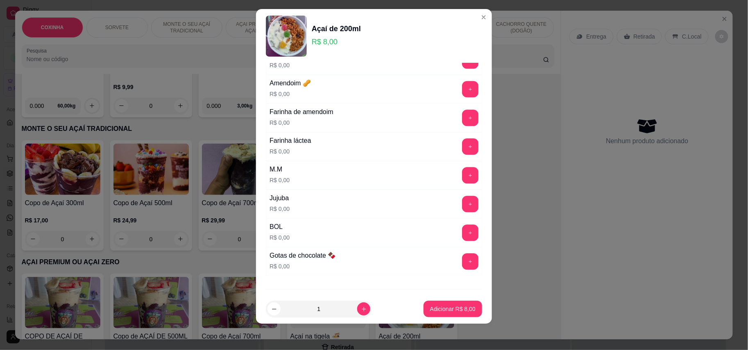
scroll to position [677, 0]
click at [463, 211] on button "+" at bounding box center [471, 203] width 16 height 16
click at [463, 182] on button "+" at bounding box center [471, 174] width 16 height 16
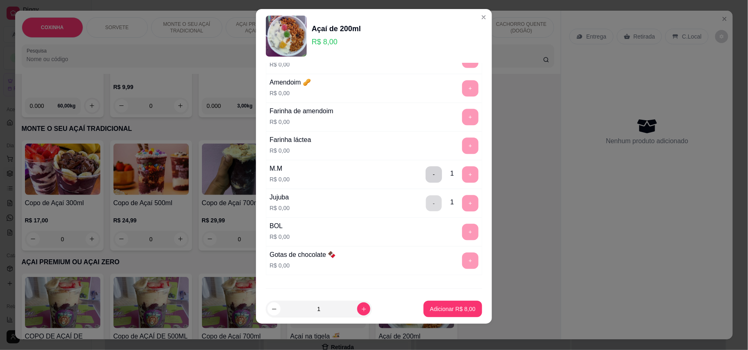
click at [426, 209] on button "-" at bounding box center [434, 203] width 16 height 16
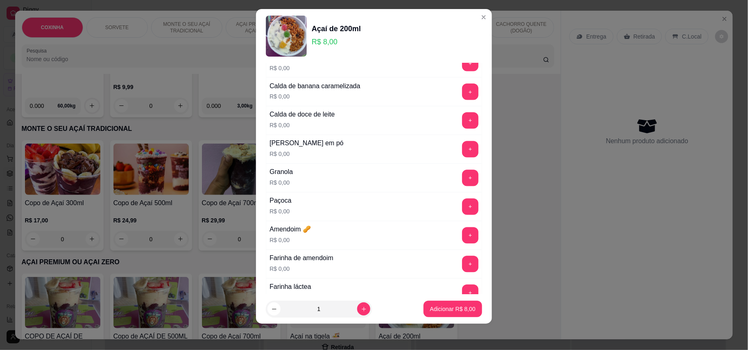
scroll to position [513, 0]
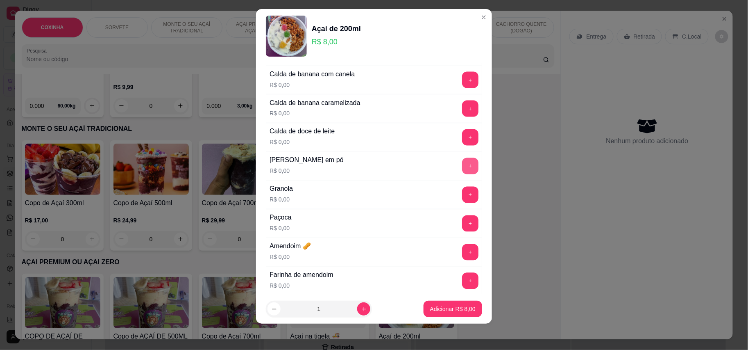
click at [462, 174] on button "+" at bounding box center [470, 166] width 16 height 16
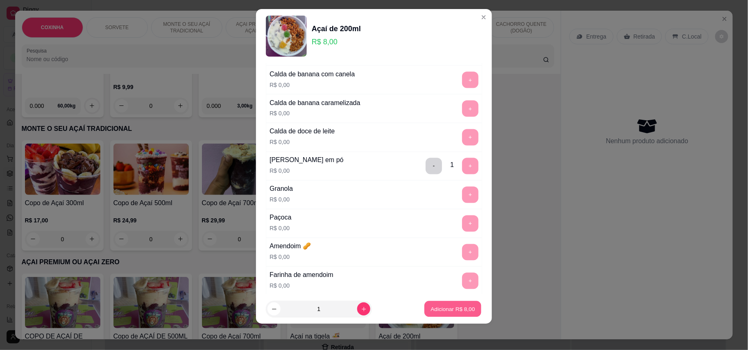
click at [461, 305] on p "Adicionar R$ 8,00" at bounding box center [453, 309] width 44 height 8
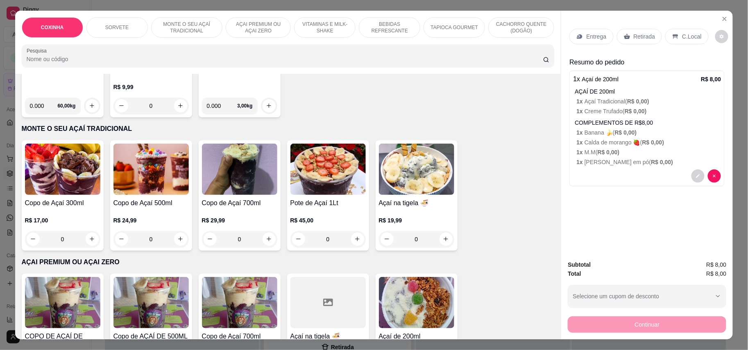
click at [621, 151] on p "1 x M.M ( R$ 0,00 )" at bounding box center [649, 152] width 145 height 8
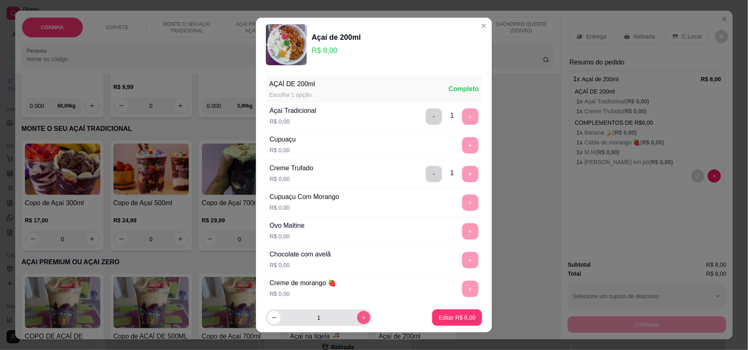
click at [361, 316] on icon "increase-product-quantity" at bounding box center [364, 317] width 6 height 6
type input "3"
click at [452, 314] on p "Editar R$ 24,00" at bounding box center [456, 317] width 40 height 8
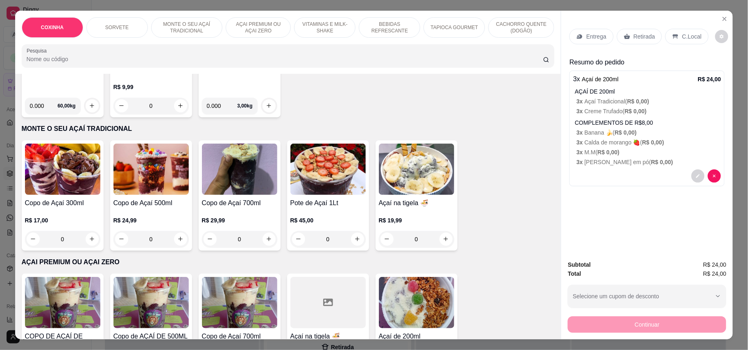
click at [640, 38] on p "Retirada" at bounding box center [645, 36] width 22 height 8
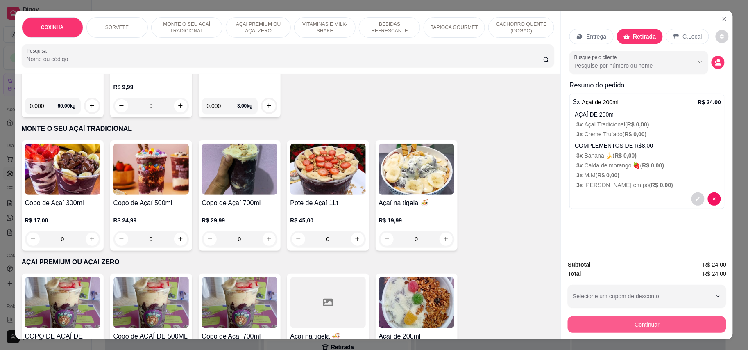
click at [657, 324] on button "Continuar" at bounding box center [647, 324] width 159 height 16
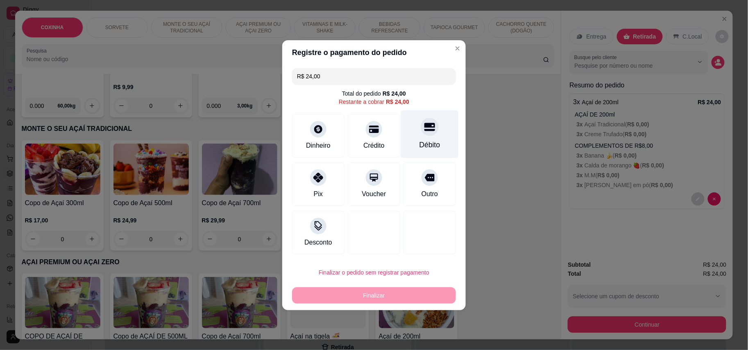
click at [420, 148] on div "Débito" at bounding box center [430, 144] width 21 height 11
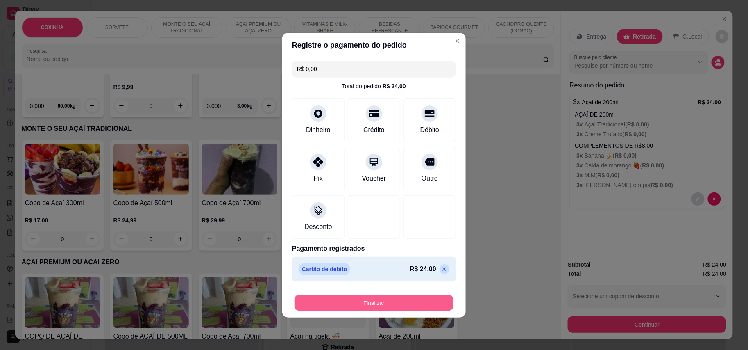
click at [400, 297] on button "Finalizar" at bounding box center [374, 302] width 159 height 16
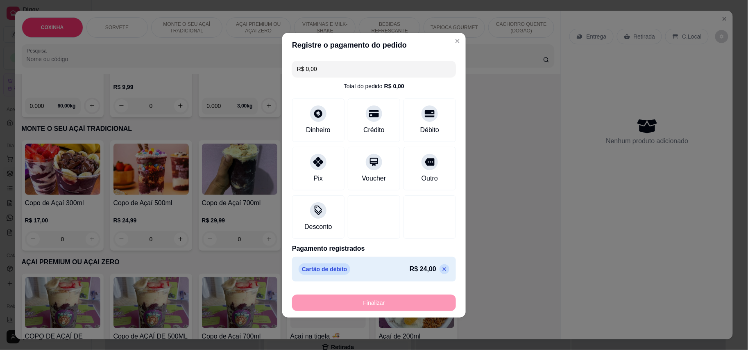
type input "-R$ 24,00"
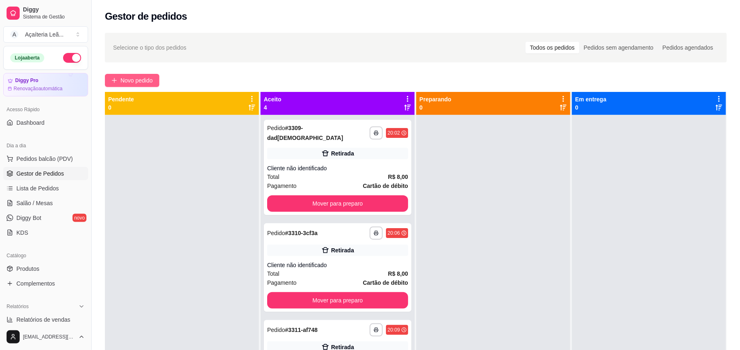
click at [138, 79] on span "Novo pedido" at bounding box center [137, 80] width 32 height 9
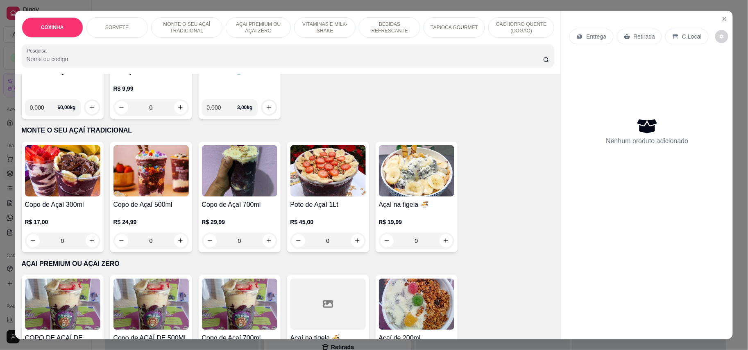
scroll to position [382, 0]
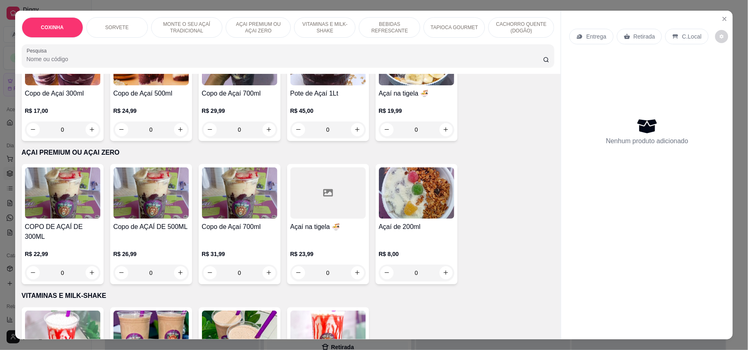
click at [432, 189] on img at bounding box center [416, 192] width 75 height 51
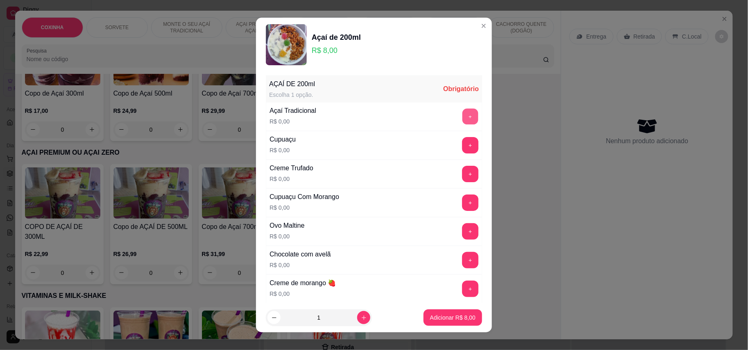
click at [463, 114] on button "+" at bounding box center [471, 116] width 16 height 16
click at [463, 286] on button "+" at bounding box center [471, 288] width 16 height 16
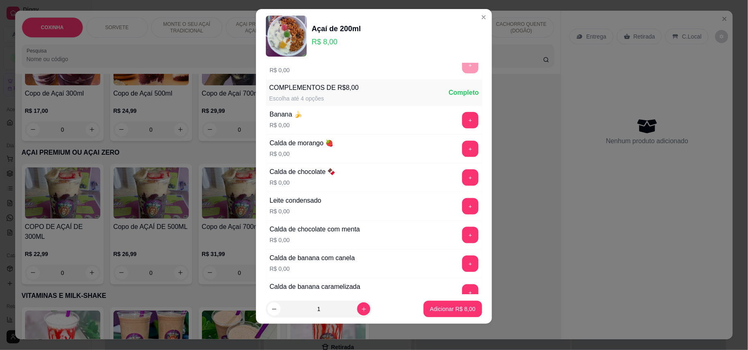
scroll to position [360, 0]
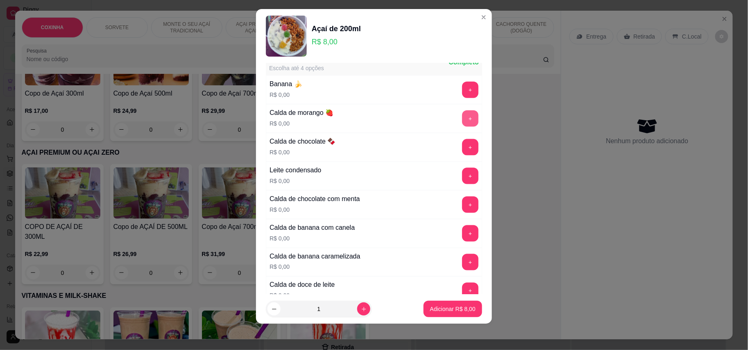
click at [462, 122] on button "+" at bounding box center [470, 118] width 16 height 16
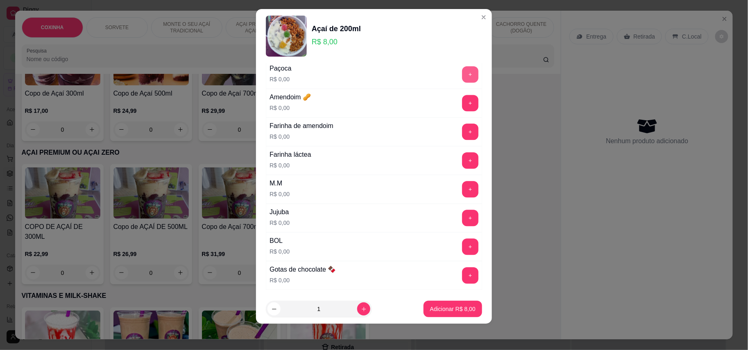
scroll to position [688, 0]
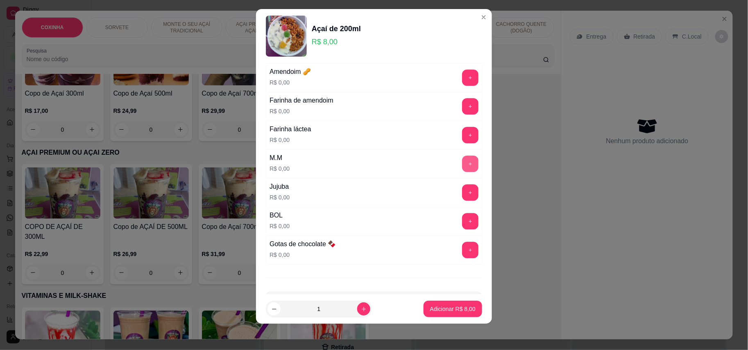
click at [462, 168] on button "+" at bounding box center [470, 163] width 16 height 16
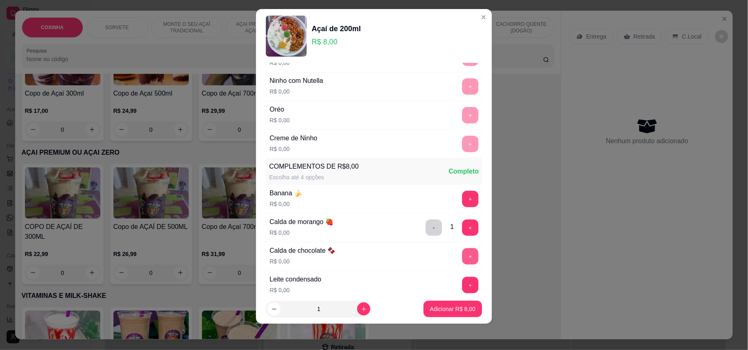
scroll to position [305, 0]
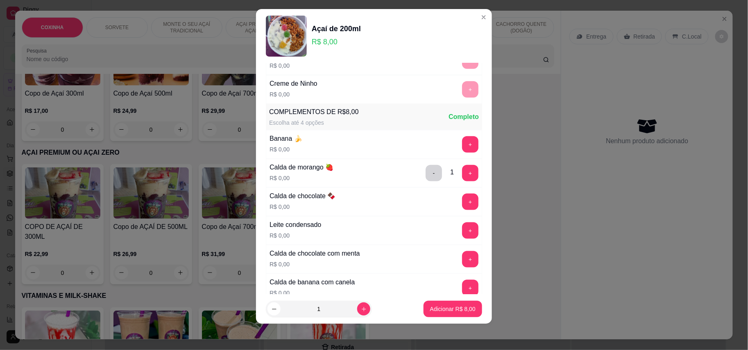
click at [459, 227] on div "+" at bounding box center [470, 230] width 23 height 16
click at [462, 234] on button "+" at bounding box center [470, 230] width 16 height 16
click at [440, 317] on footer "1 Adicionar R$ 8,00" at bounding box center [374, 309] width 236 height 30
click at [440, 314] on button "Adicionar R$ 8,00" at bounding box center [453, 309] width 57 height 16
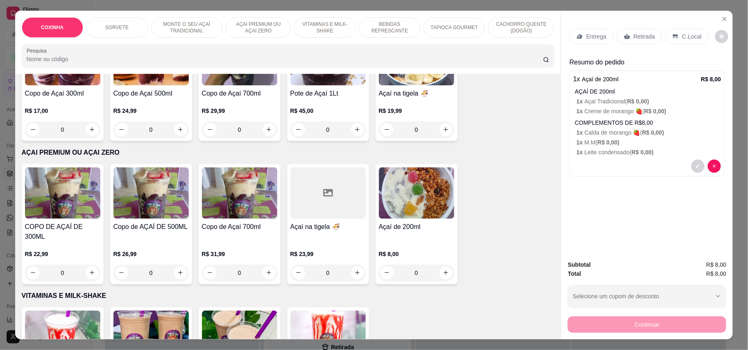
click at [648, 32] on div "Retirada" at bounding box center [639, 37] width 45 height 16
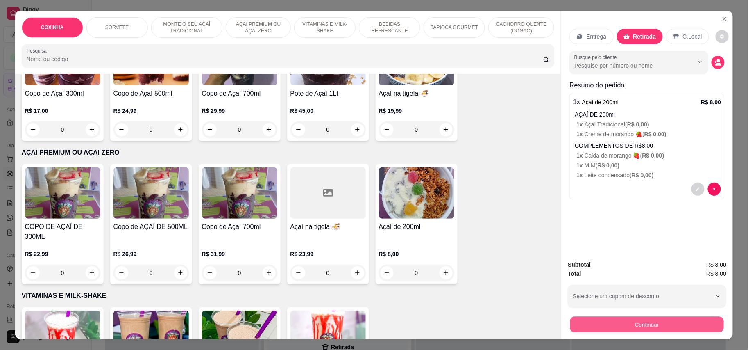
click at [612, 317] on button "Continuar" at bounding box center [648, 324] width 154 height 16
click at [646, 152] on span "R$ 0,00 )" at bounding box center [654, 155] width 22 height 7
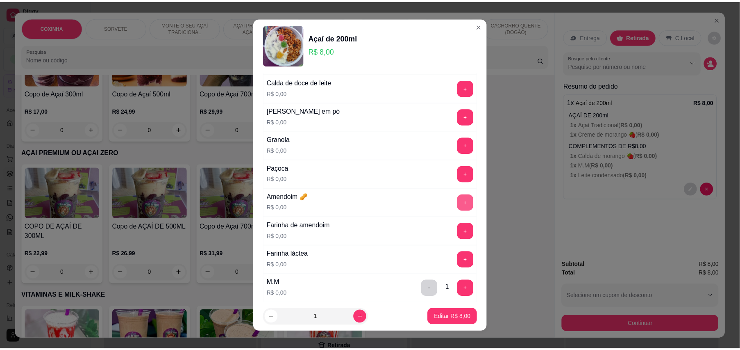
scroll to position [517, 0]
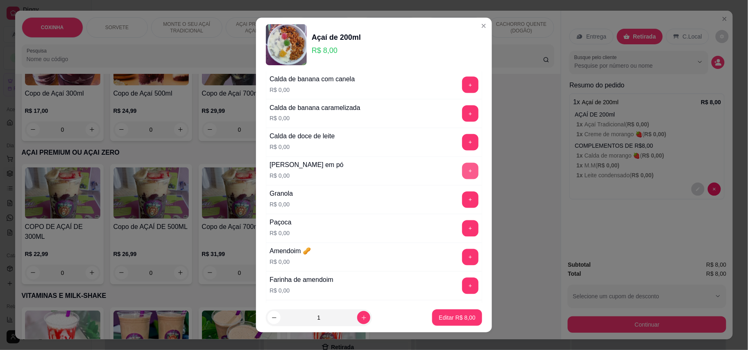
click at [462, 177] on button "+" at bounding box center [470, 171] width 16 height 16
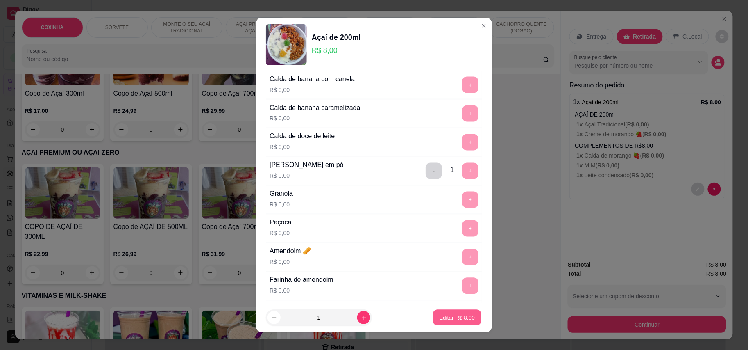
click at [440, 312] on button "Editar R$ 8,00" at bounding box center [457, 317] width 48 height 16
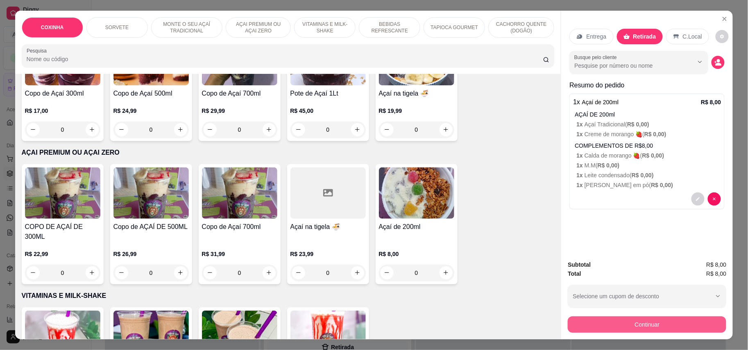
click at [669, 322] on button "Continuar" at bounding box center [647, 324] width 159 height 16
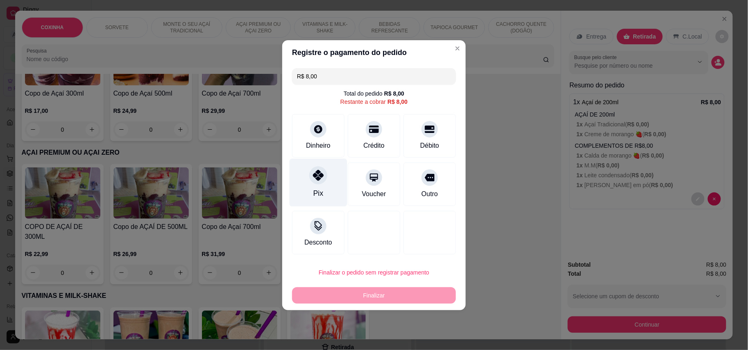
click at [321, 186] on div "Pix" at bounding box center [319, 182] width 58 height 48
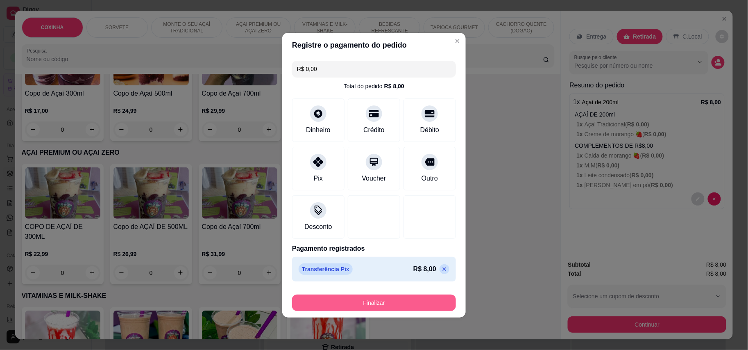
click at [410, 302] on button "Finalizar" at bounding box center [374, 302] width 164 height 16
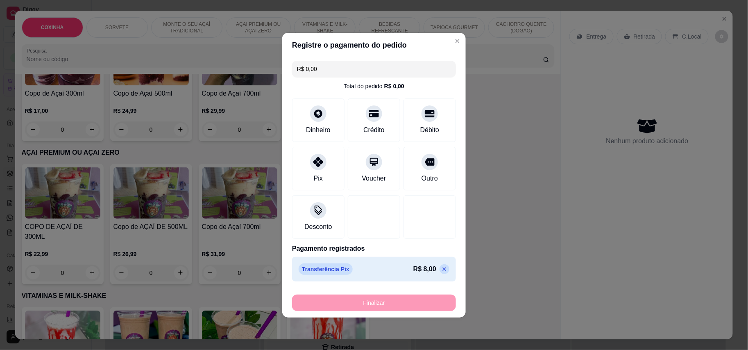
type input "-R$ 8,00"
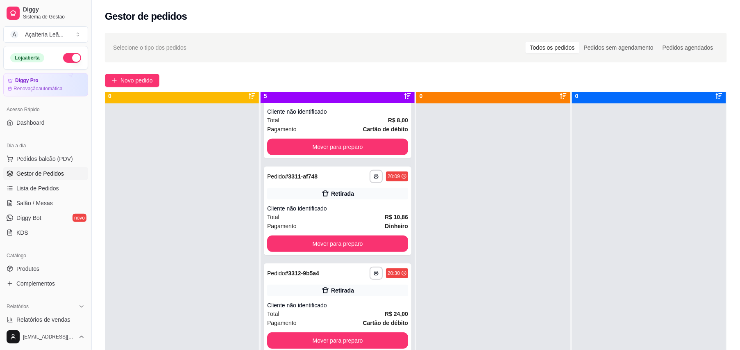
scroll to position [23, 0]
